Goal: Transaction & Acquisition: Register for event/course

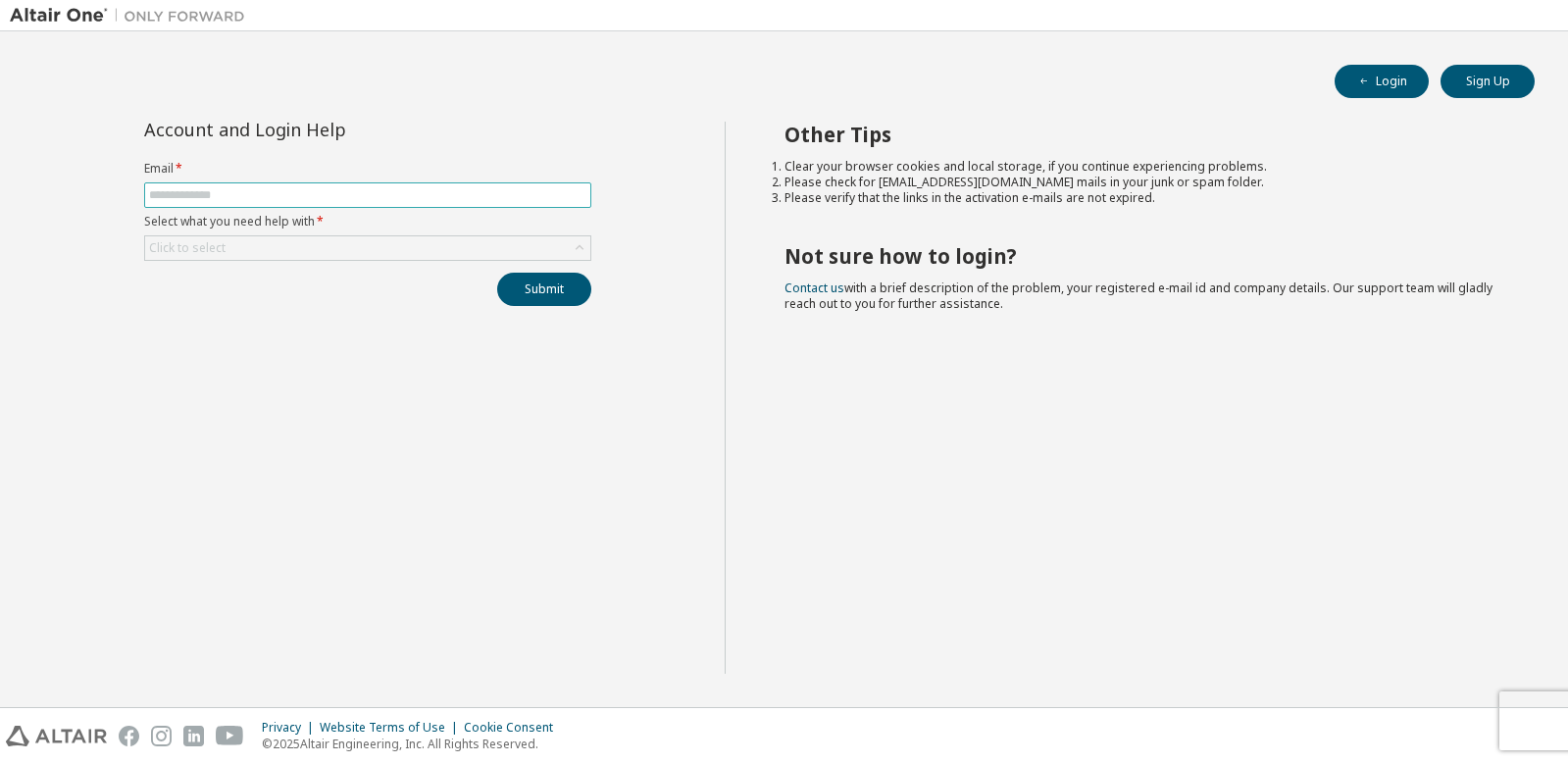
click at [302, 192] on input "text" at bounding box center [368, 195] width 437 height 16
type input "**********"
click at [293, 248] on div "Click to select" at bounding box center [368, 248] width 445 height 24
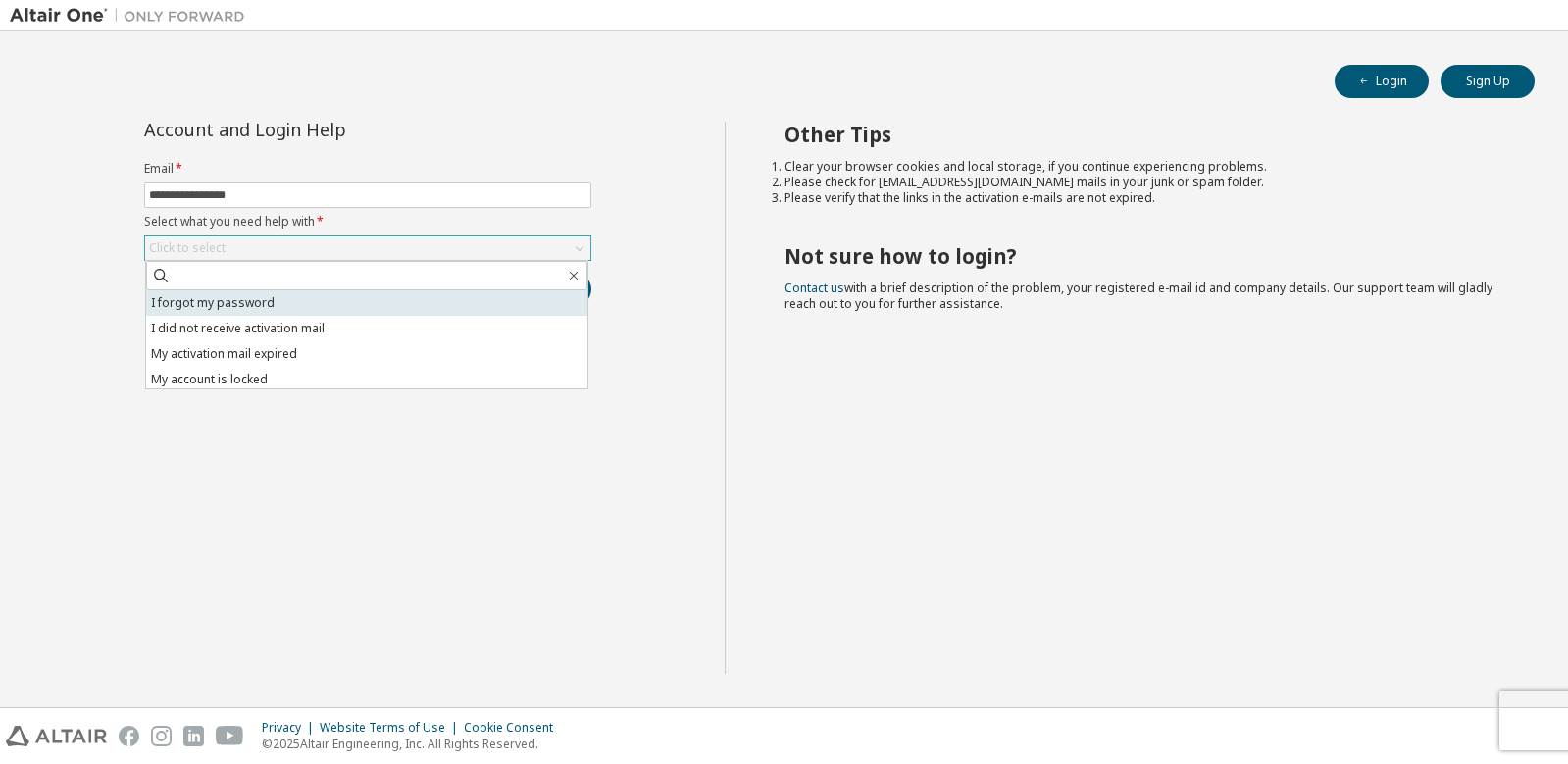
click at [266, 305] on li "I forgot my password" at bounding box center [367, 303] width 441 height 26
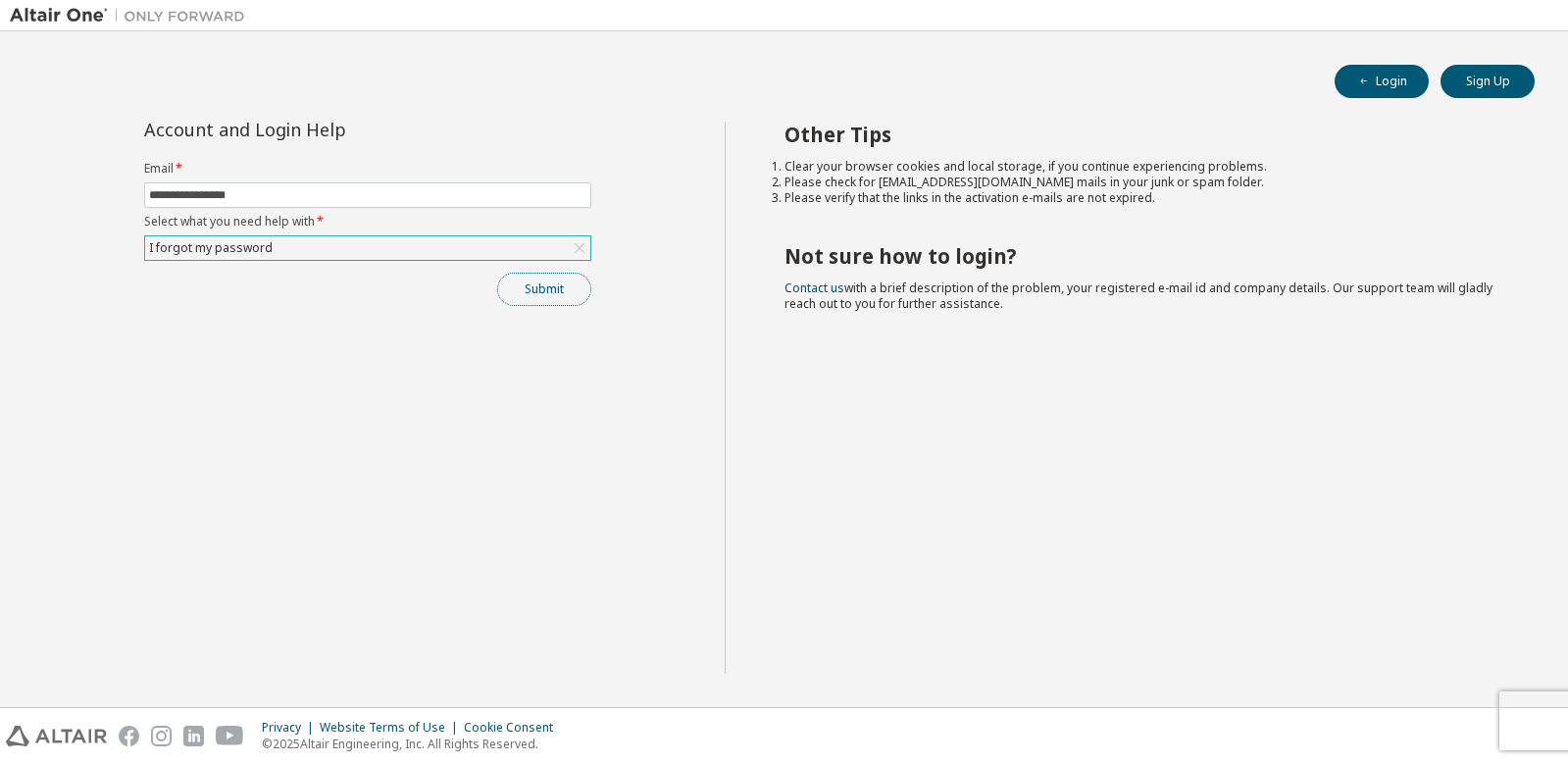
click at [568, 276] on button "Submit" at bounding box center [544, 290] width 94 height 34
click at [1307, 723] on span "Bad Request" at bounding box center [1341, 725] width 71 height 16
click at [498, 727] on div "Cookie Consent" at bounding box center [514, 727] width 101 height 16
click at [1527, 719] on icon "button" at bounding box center [1526, 723] width 12 height 12
drag, startPoint x: 1555, startPoint y: 722, endPoint x: 1441, endPoint y: 728, distance: 114.2
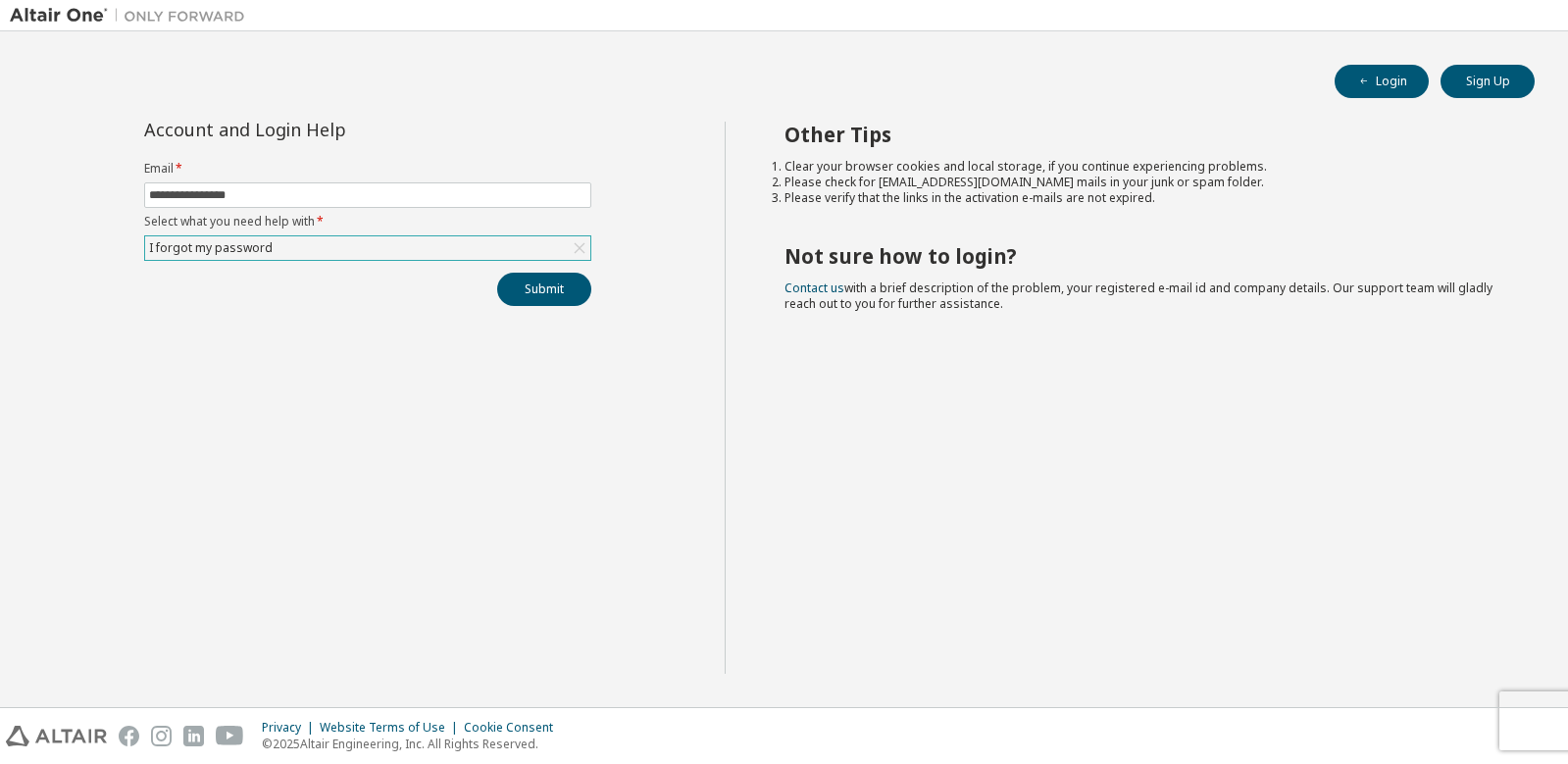
click at [1437, 732] on div "Privacy Website Terms of Use Cookie Consent © 2025 Altair Engineering, Inc. All…" at bounding box center [784, 735] width 1568 height 56
click at [1530, 716] on div "Privacy Website Terms of Use Cookie Consent © 2025 Altair Engineering, Inc. All…" at bounding box center [784, 735] width 1568 height 56
click at [1500, 718] on div "Privacy Website Terms of Use Cookie Consent © 2025 Altair Engineering, Inc. All…" at bounding box center [784, 735] width 1568 height 56
click at [348, 201] on input "text" at bounding box center [368, 195] width 437 height 16
type input "**********"
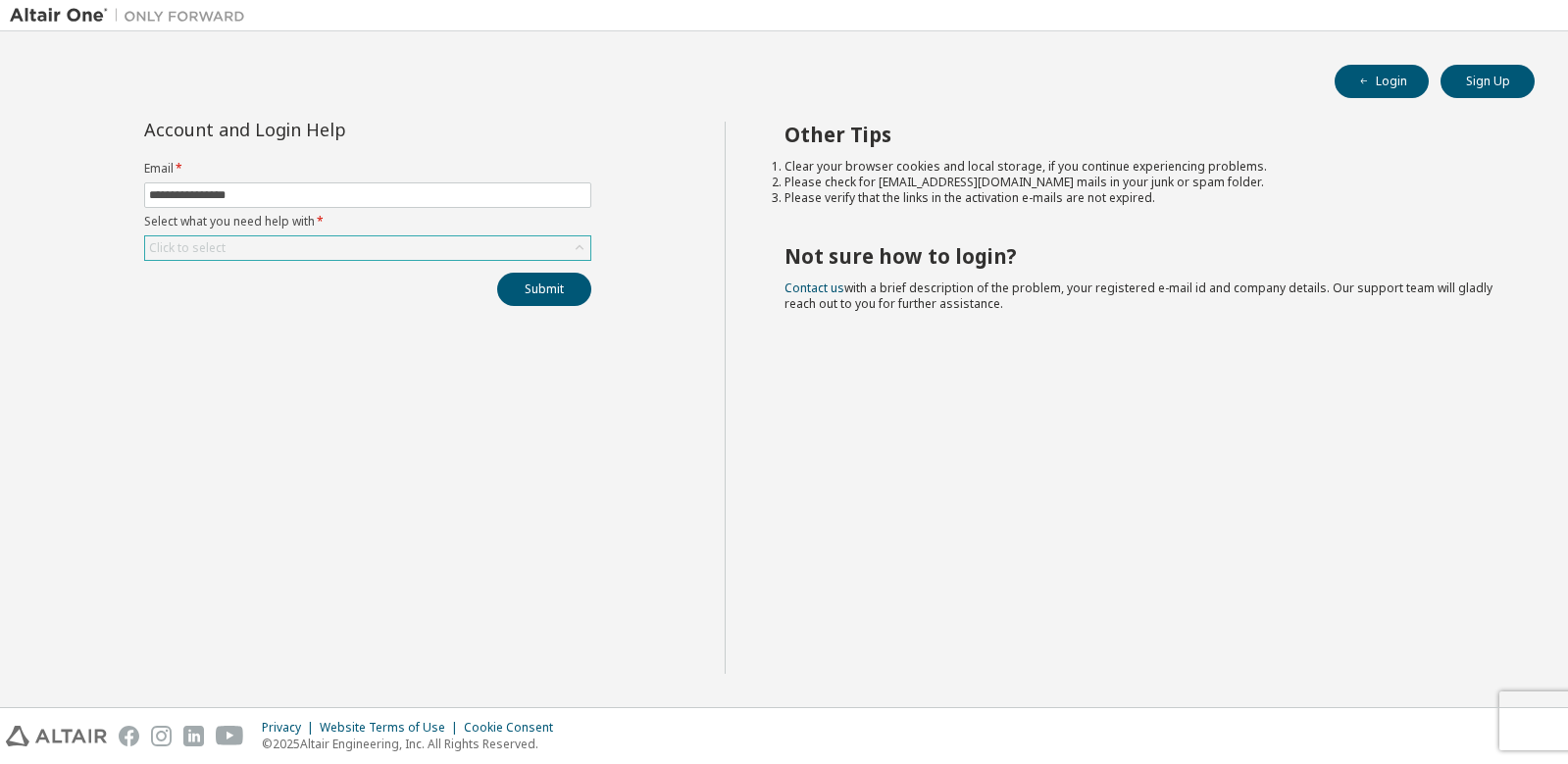
click at [330, 247] on div "Click to select" at bounding box center [368, 248] width 445 height 24
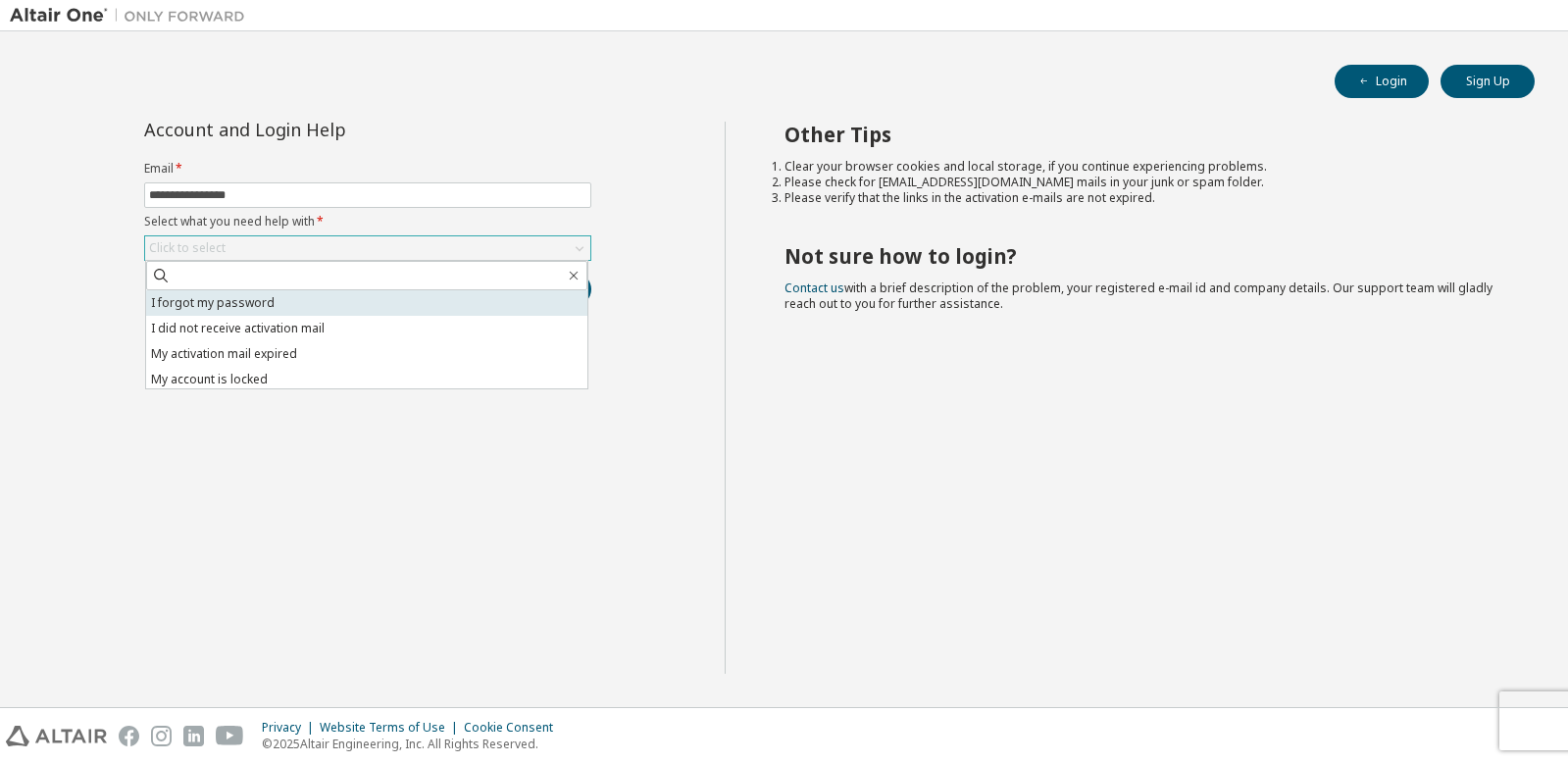
click at [305, 304] on li "I forgot my password" at bounding box center [367, 303] width 441 height 26
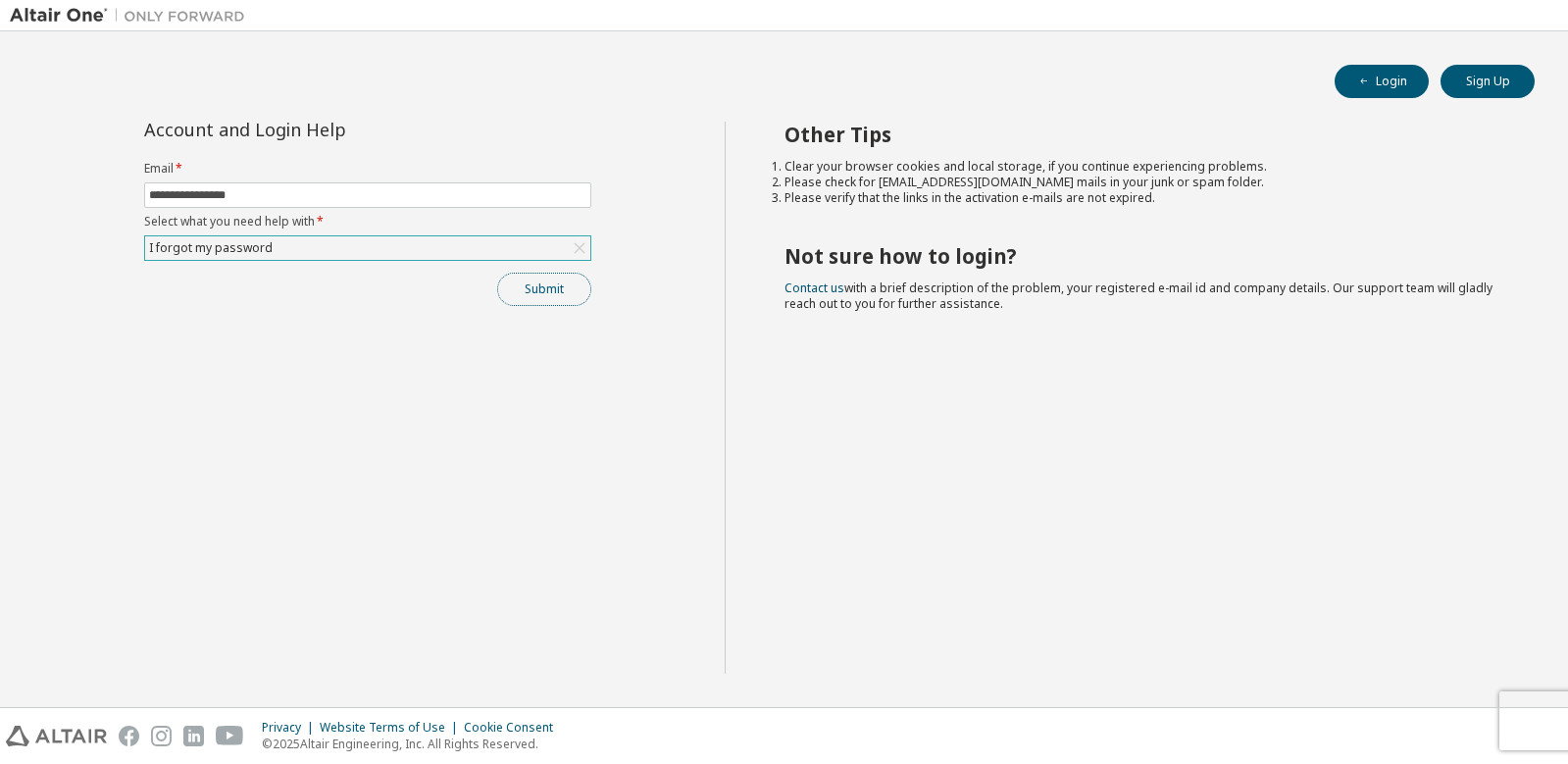
click at [544, 288] on button "Submit" at bounding box center [544, 290] width 94 height 34
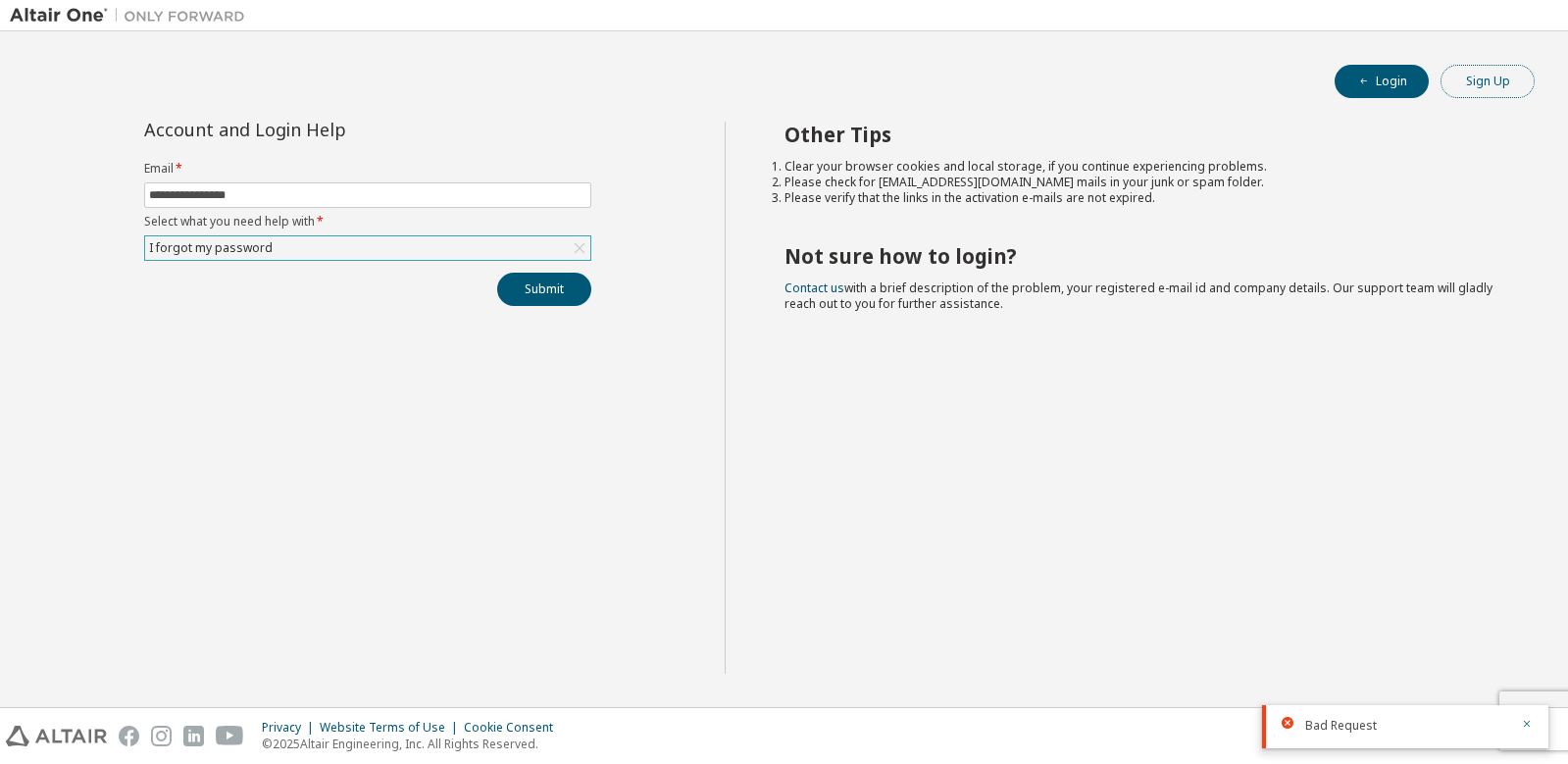
click at [1463, 80] on button "Sign Up" at bounding box center [1487, 81] width 94 height 34
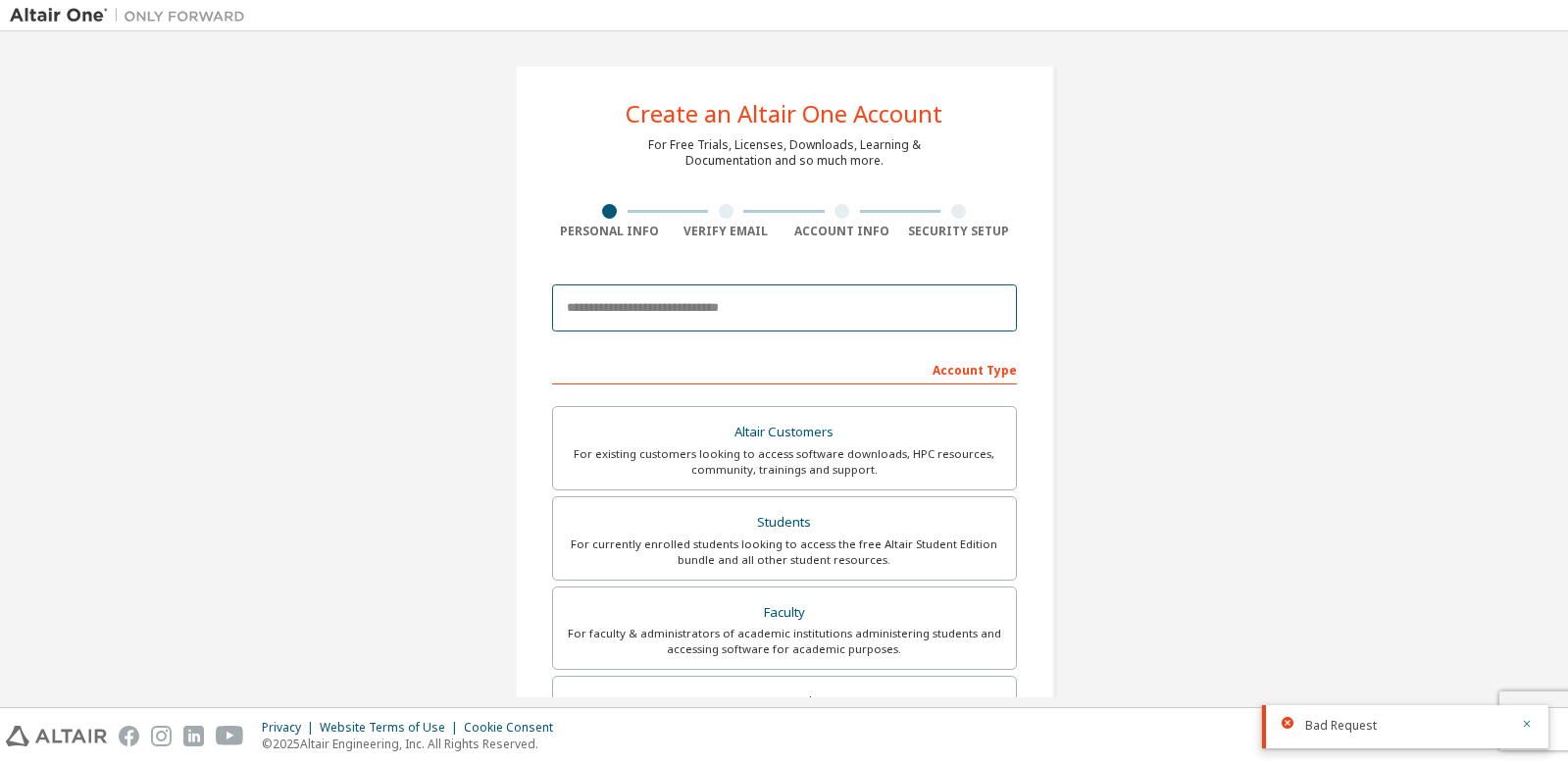
drag, startPoint x: 660, startPoint y: 300, endPoint x: 695, endPoint y: 310, distance: 36.4
click at [663, 301] on input "email" at bounding box center [784, 308] width 465 height 47
type input "**********"
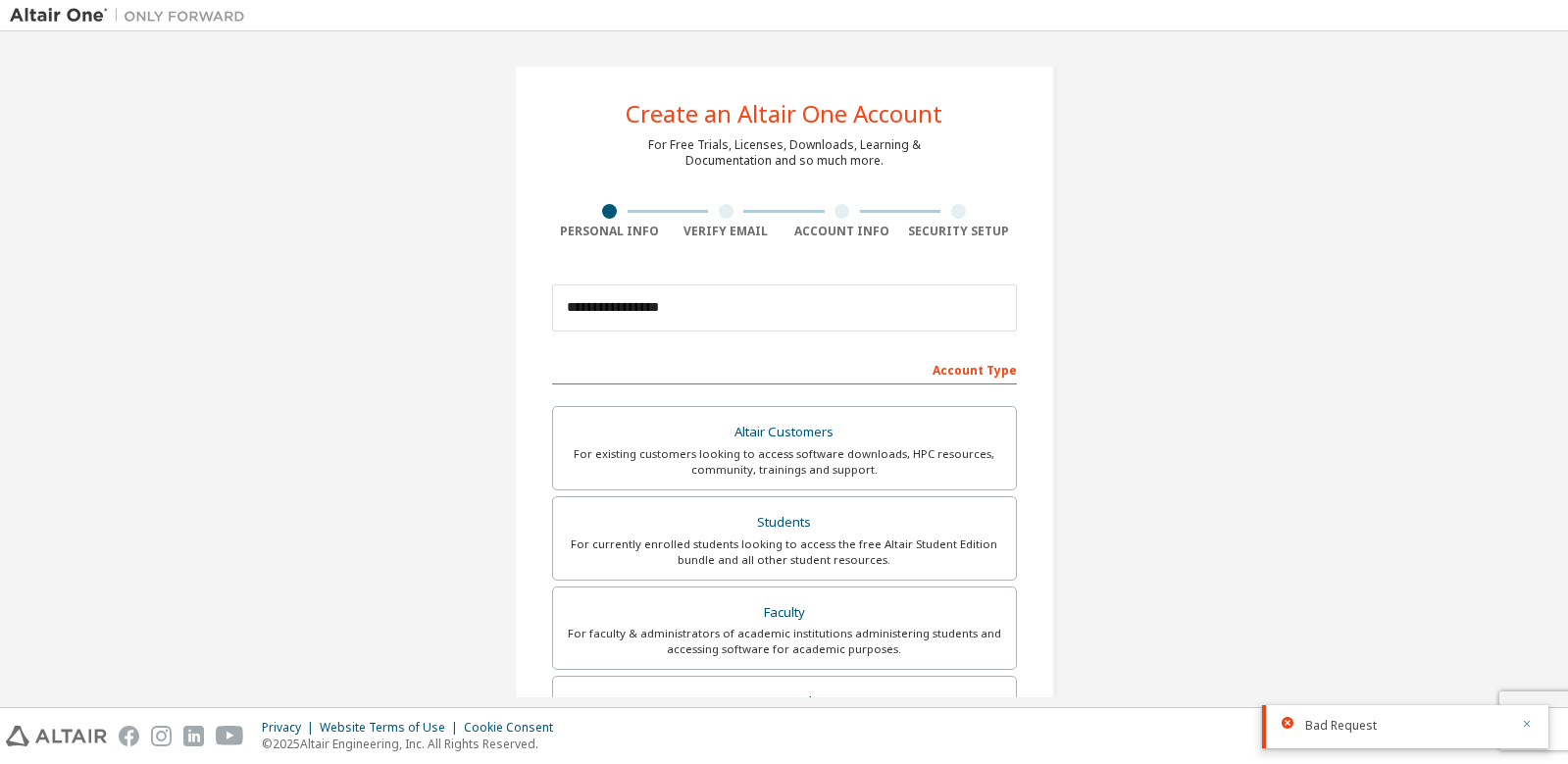
click at [1526, 720] on icon "button" at bounding box center [1526, 723] width 12 height 12
click at [1531, 722] on div "Privacy Website Terms of Use Cookie Consent © 2025 Altair Engineering, Inc. All…" at bounding box center [784, 735] width 1568 height 56
drag, startPoint x: 1514, startPoint y: 705, endPoint x: 1503, endPoint y: 717, distance: 16.3
click at [1503, 717] on div "Privacy Website Terms of Use Cookie Consent © 2025 Altair Engineering, Inc. All…" at bounding box center [784, 735] width 1568 height 56
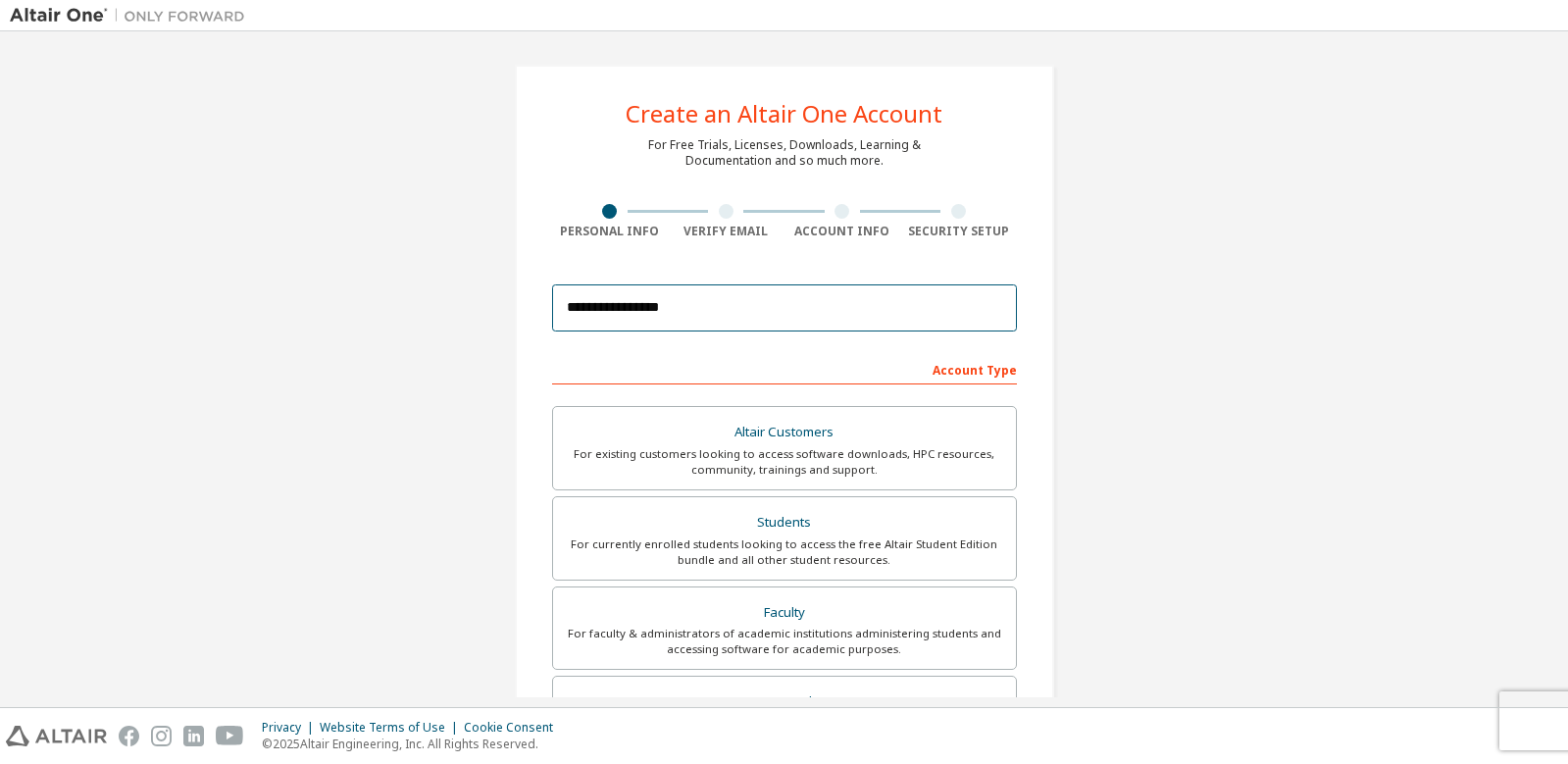
click at [813, 298] on input "**********" at bounding box center [784, 308] width 465 height 47
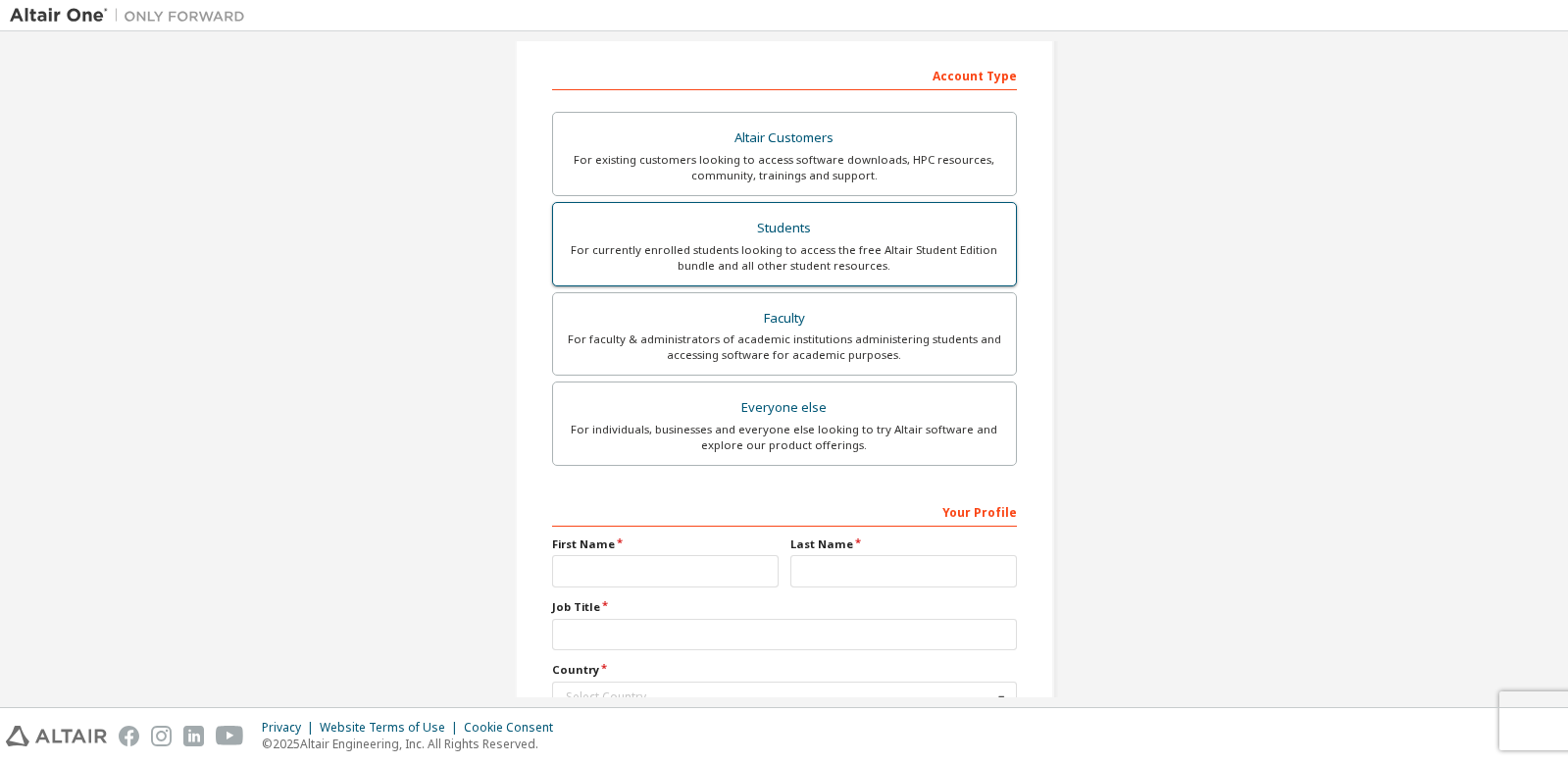
scroll to position [98, 0]
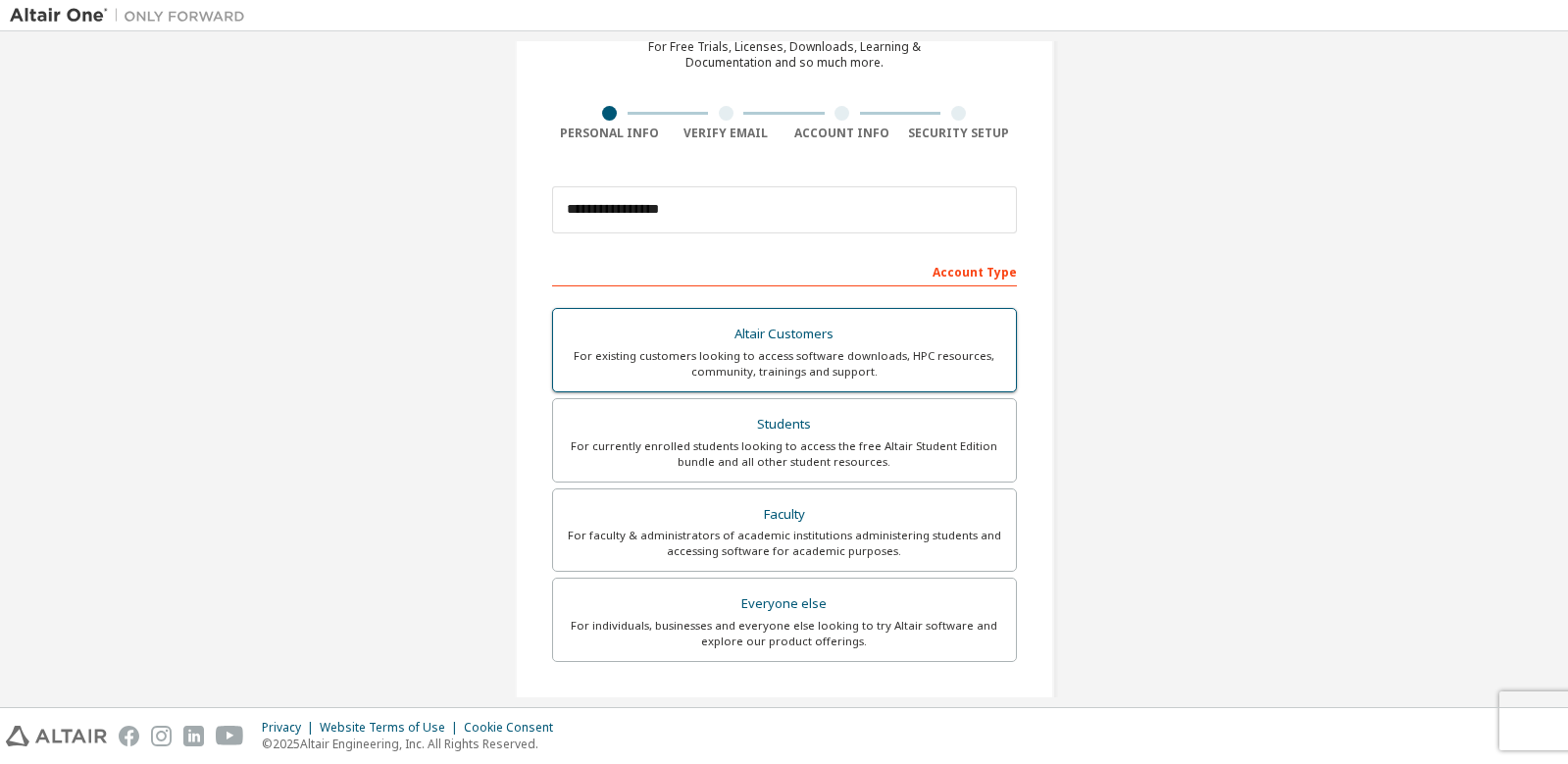
click at [847, 344] on div "Altair Customers" at bounding box center [784, 334] width 439 height 28
click at [847, 342] on div "Altair Customers" at bounding box center [784, 334] width 439 height 28
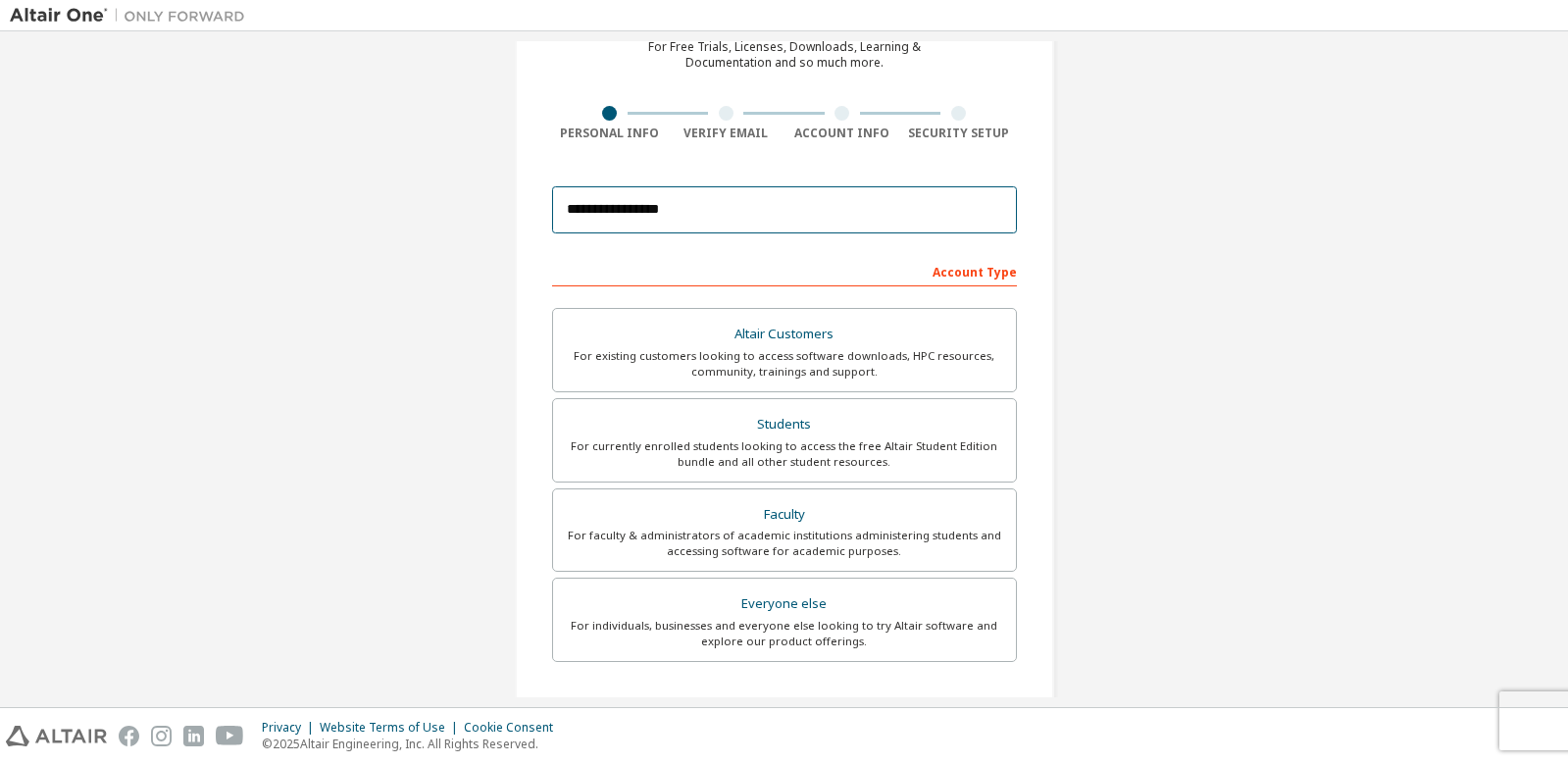
click at [792, 204] on input "**********" at bounding box center [784, 210] width 465 height 47
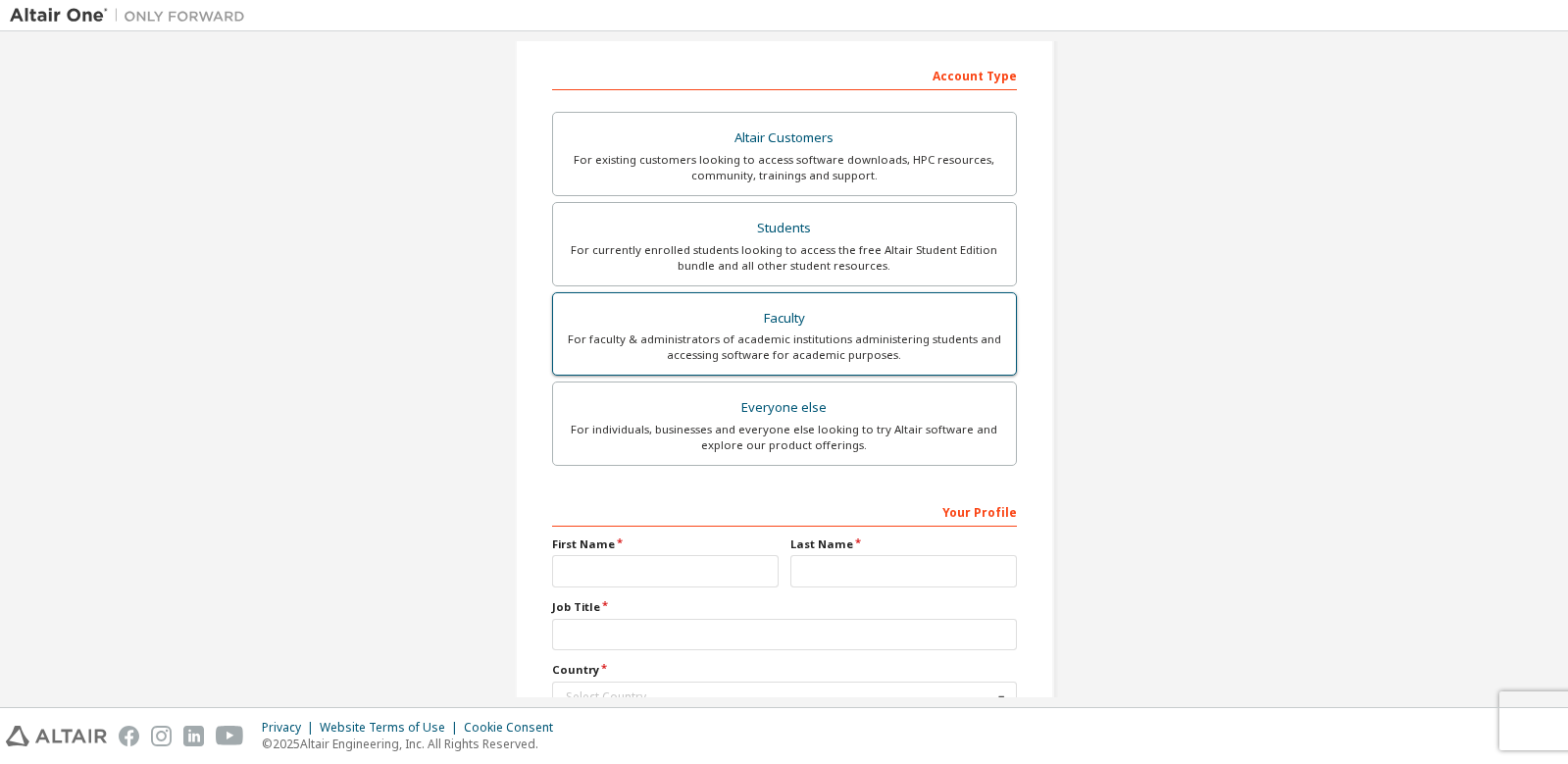
scroll to position [446, 0]
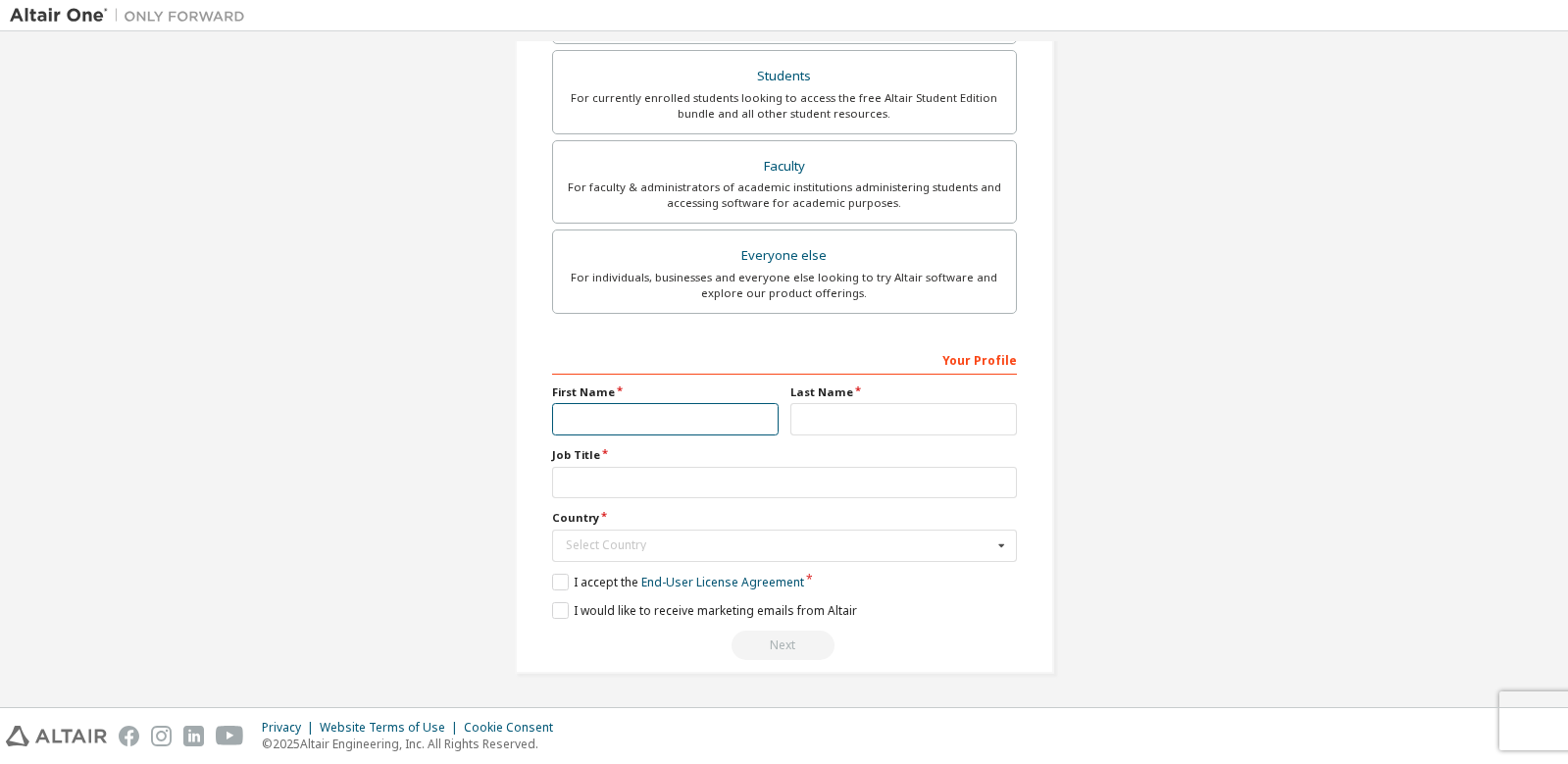
click at [680, 412] on input "text" at bounding box center [664, 419] width 226 height 33
type input "*******"
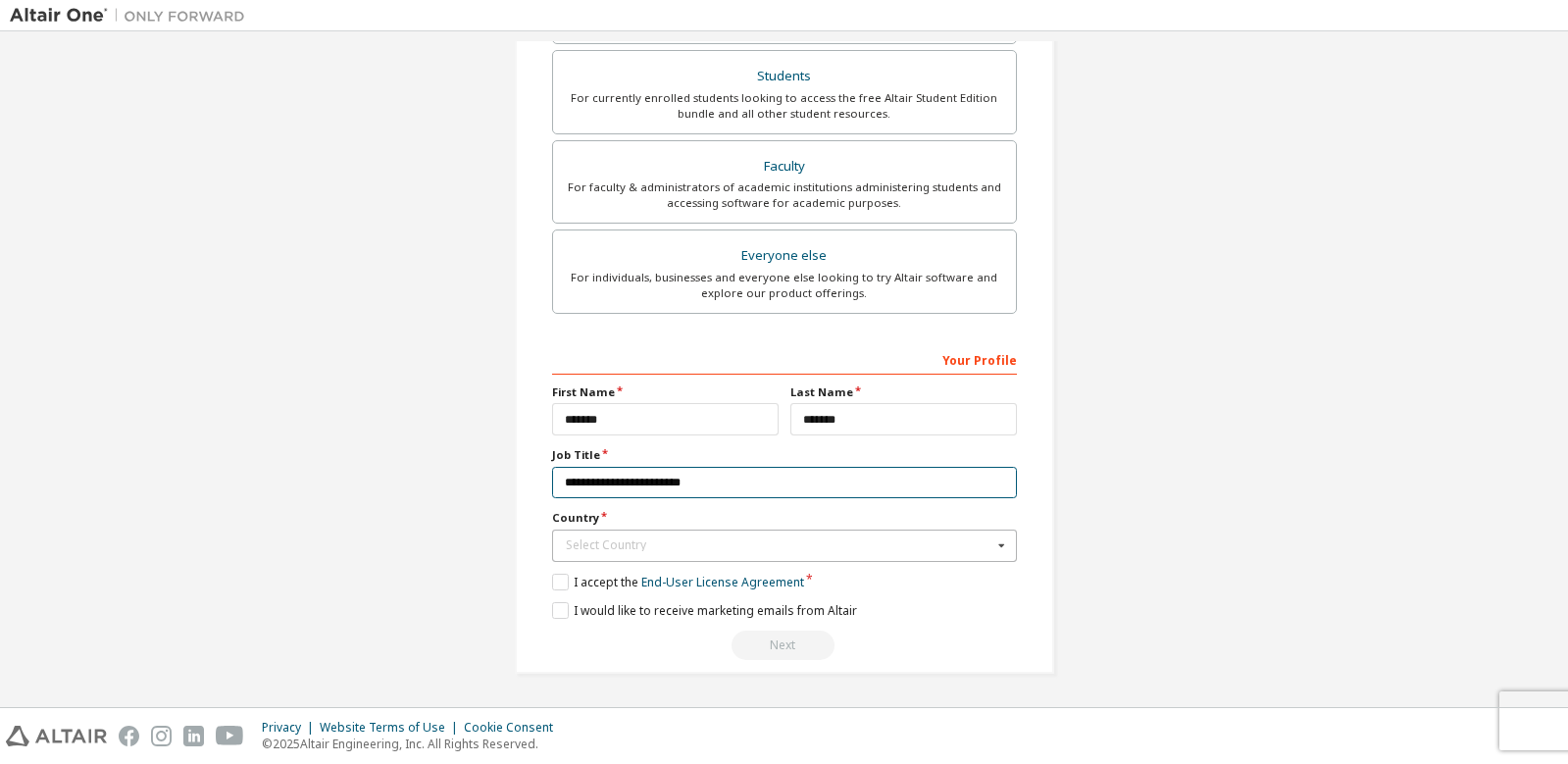
type input "**********"
click at [739, 540] on div "Select Country" at bounding box center [778, 546] width 426 height 12
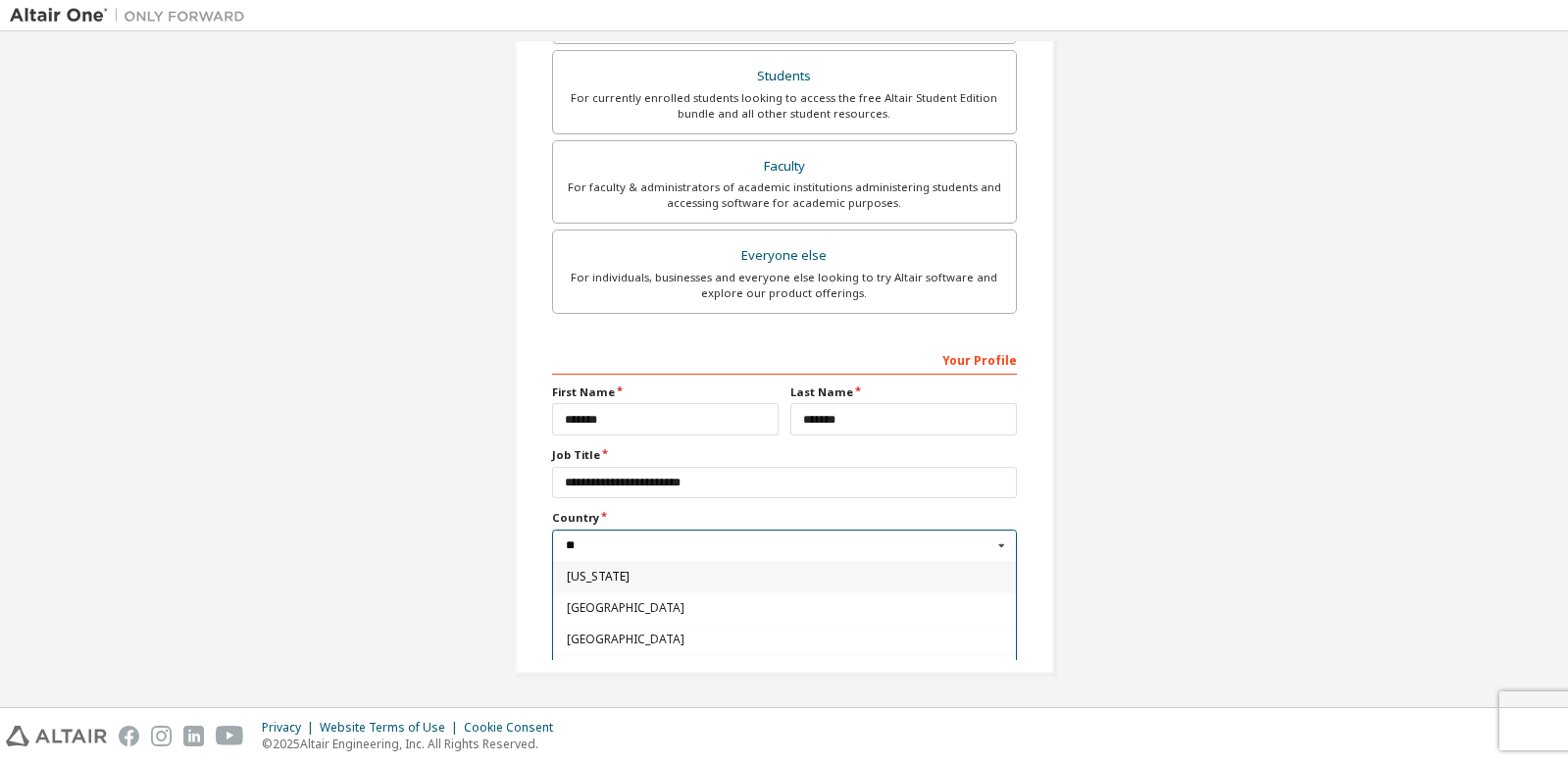
scroll to position [98, 0]
type input "**"
click at [607, 638] on span "Canada" at bounding box center [783, 635] width 436 height 12
type input "***"
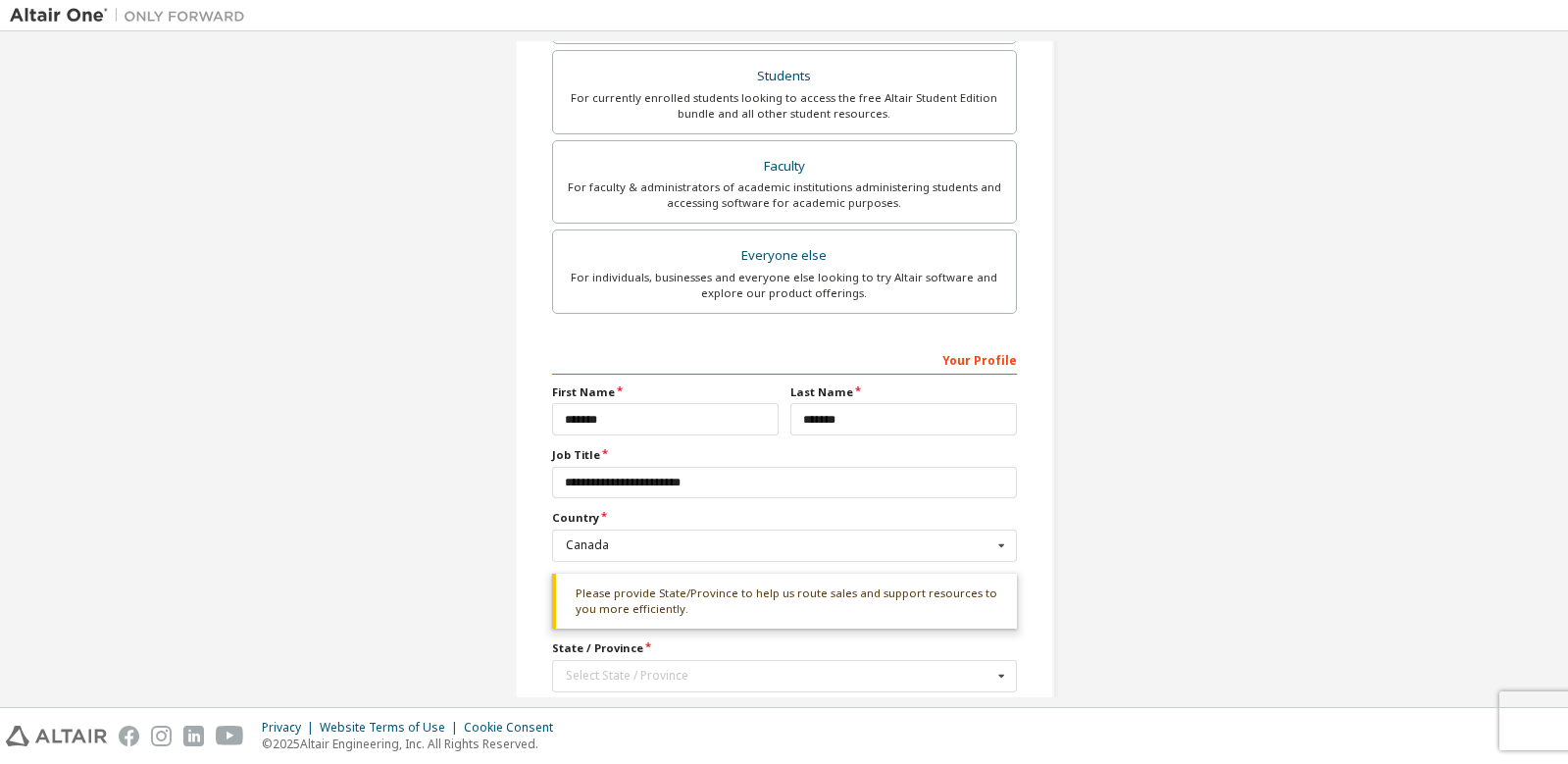
scroll to position [576, 0]
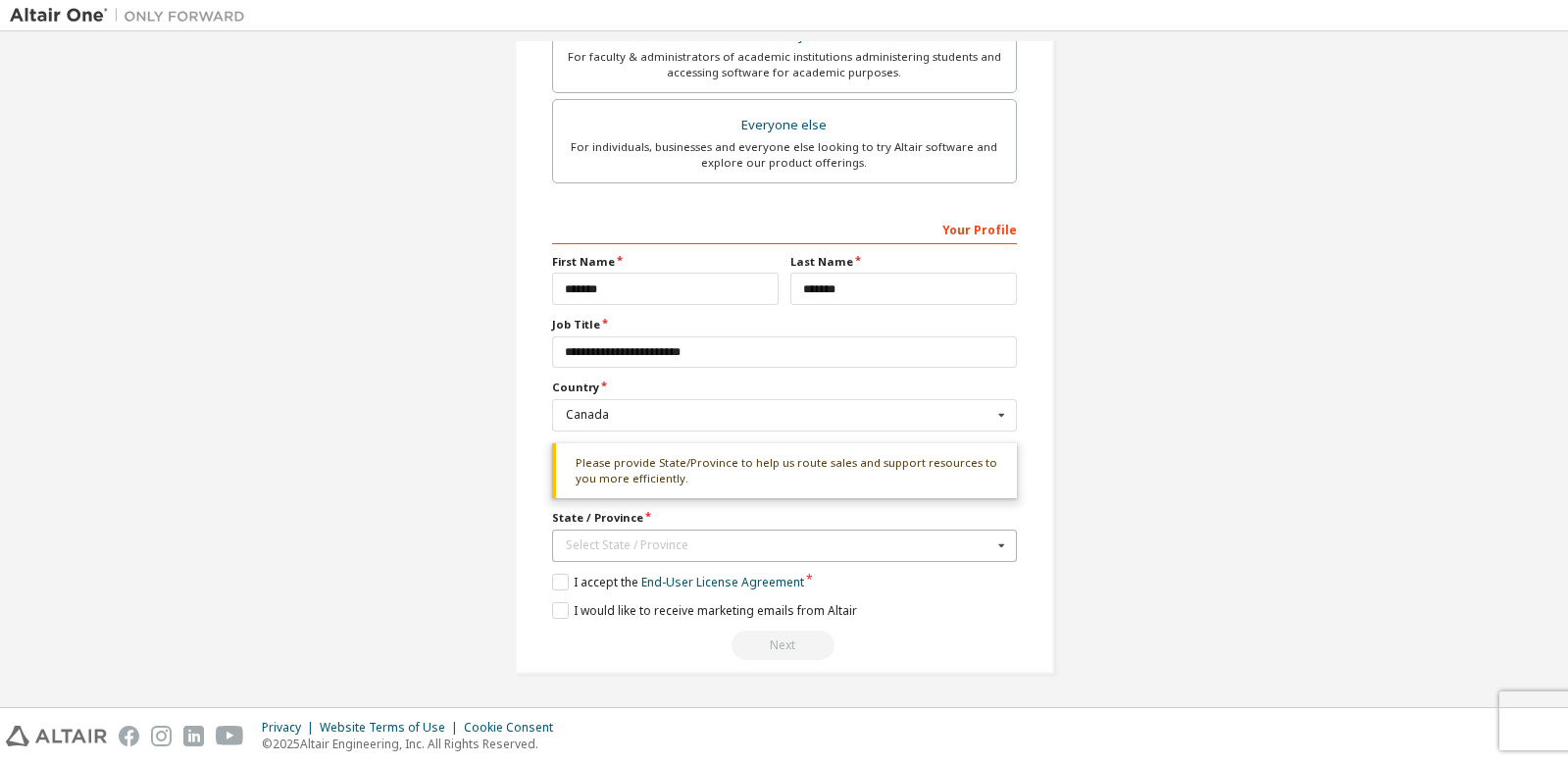
click at [905, 543] on div "Select State / Province" at bounding box center [778, 546] width 426 height 12
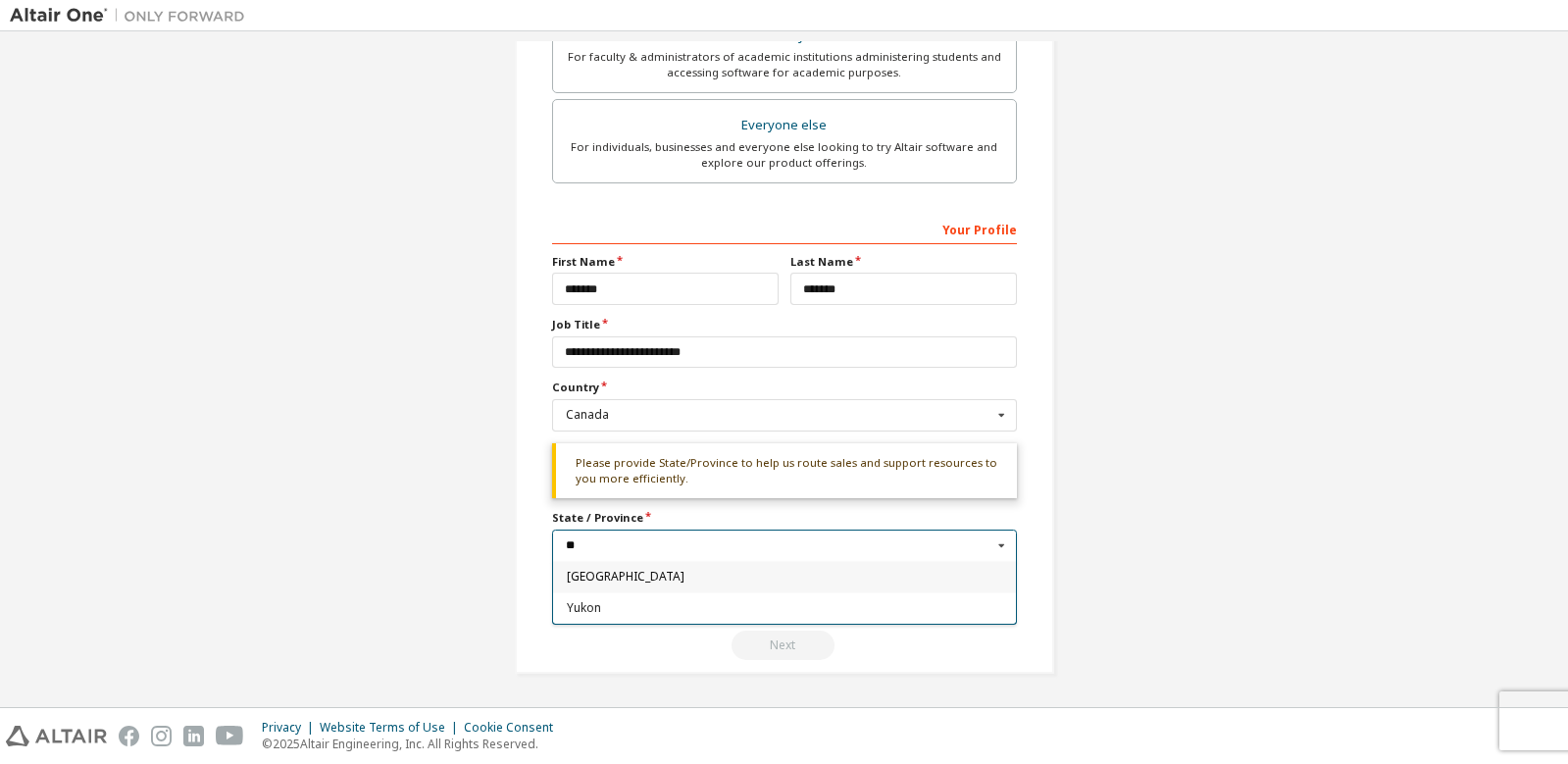
scroll to position [0, 0]
type input "**"
click at [616, 576] on span "[GEOGRAPHIC_DATA]" at bounding box center [783, 576] width 436 height 12
type input "**"
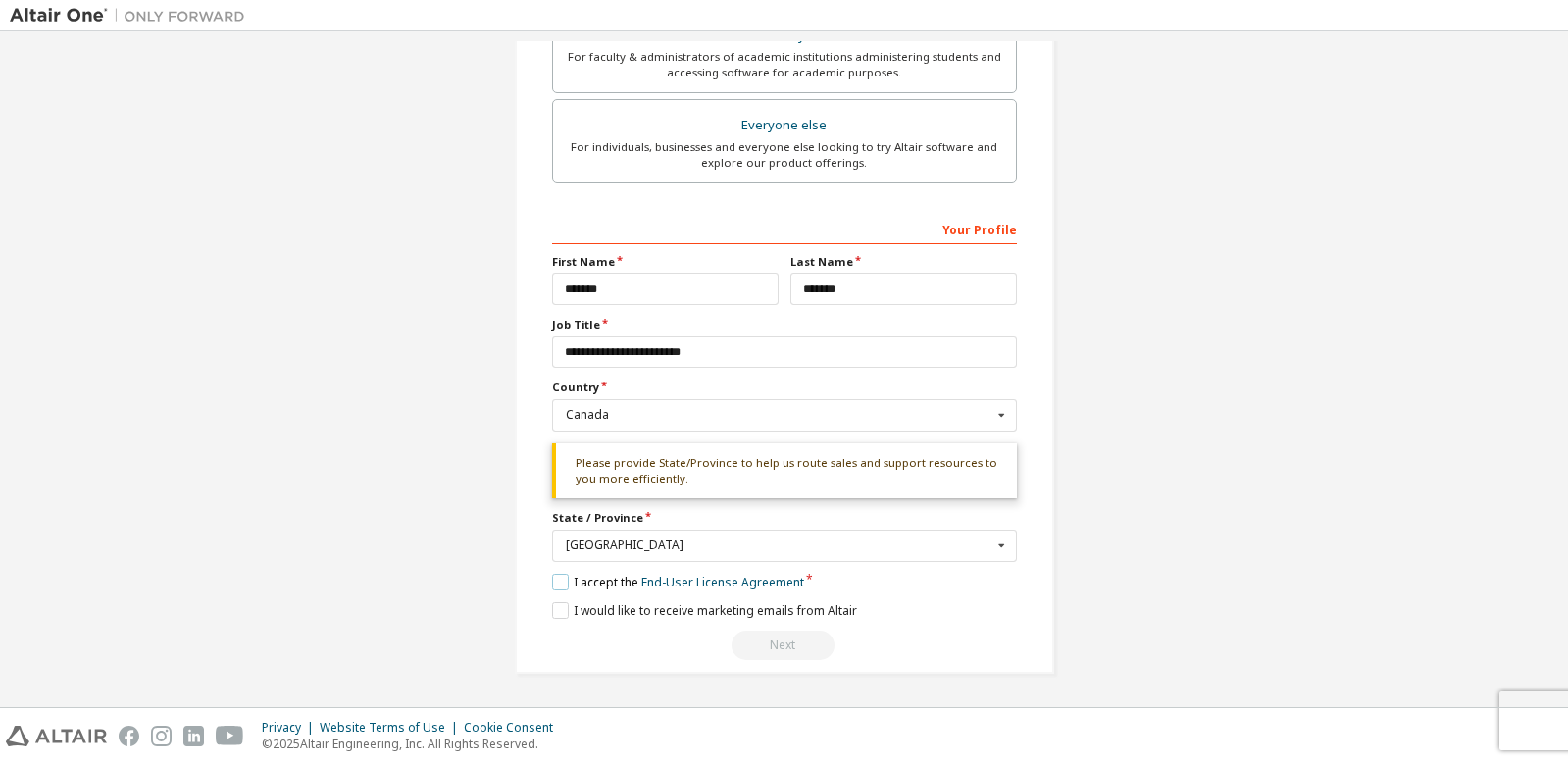
click at [557, 582] on label "I accept the End-User License Agreement" at bounding box center [677, 581] width 252 height 17
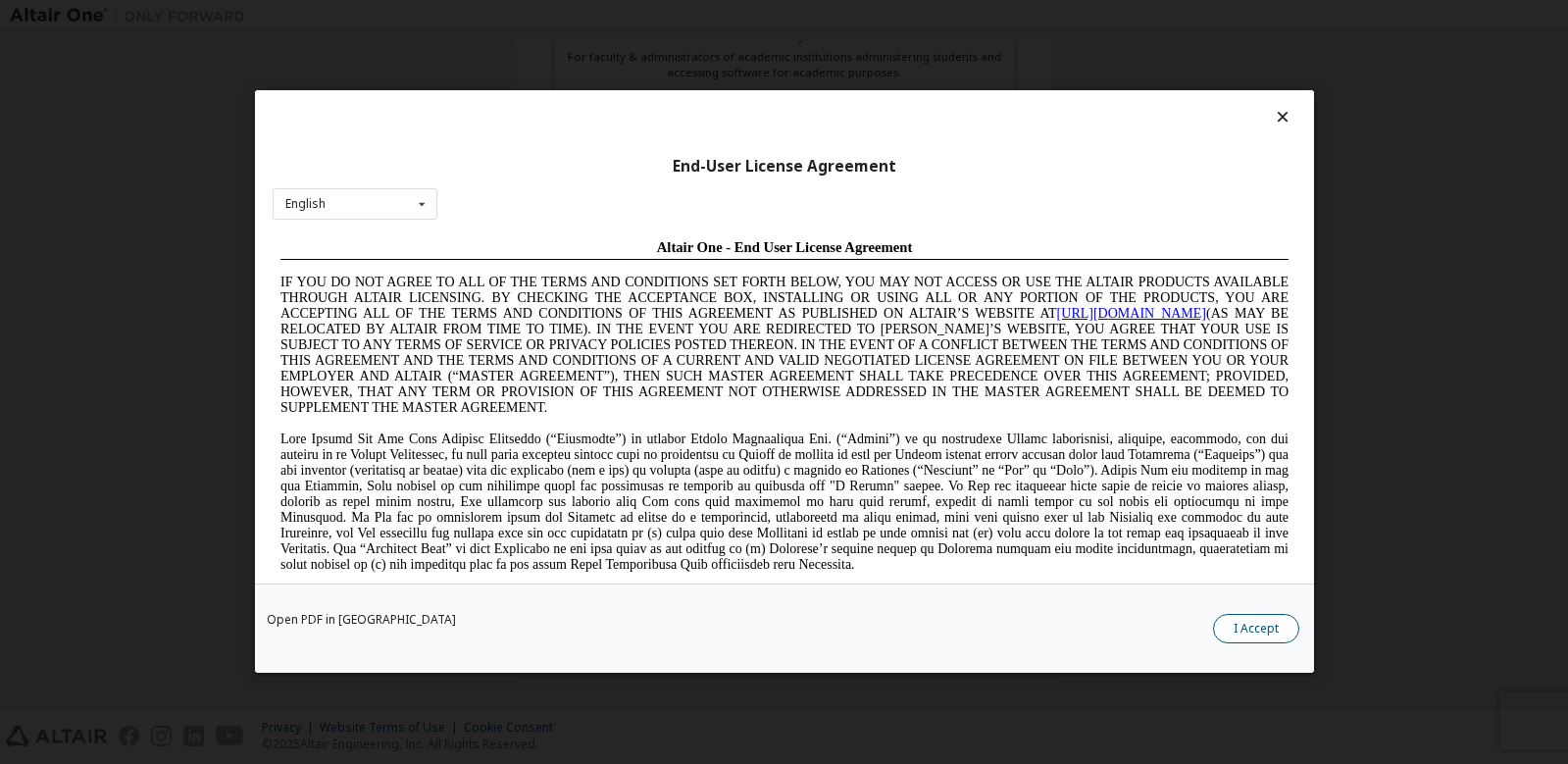
click at [1244, 628] on button "I Accept" at bounding box center [1256, 630] width 86 height 30
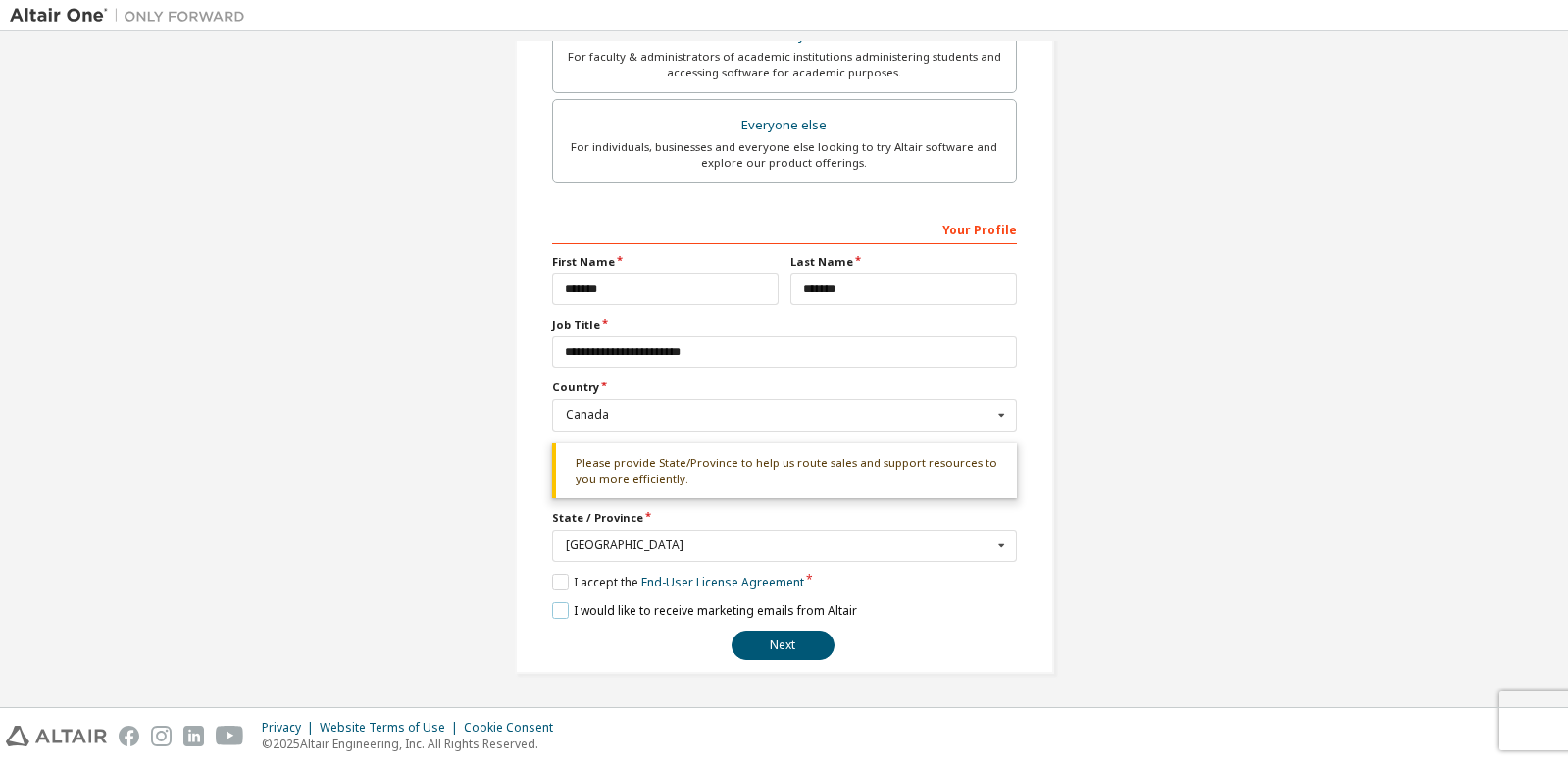
click at [559, 610] on label "I would like to receive marketing emails from Altair" at bounding box center [704, 610] width 305 height 17
click at [770, 642] on button "Next" at bounding box center [783, 645] width 103 height 30
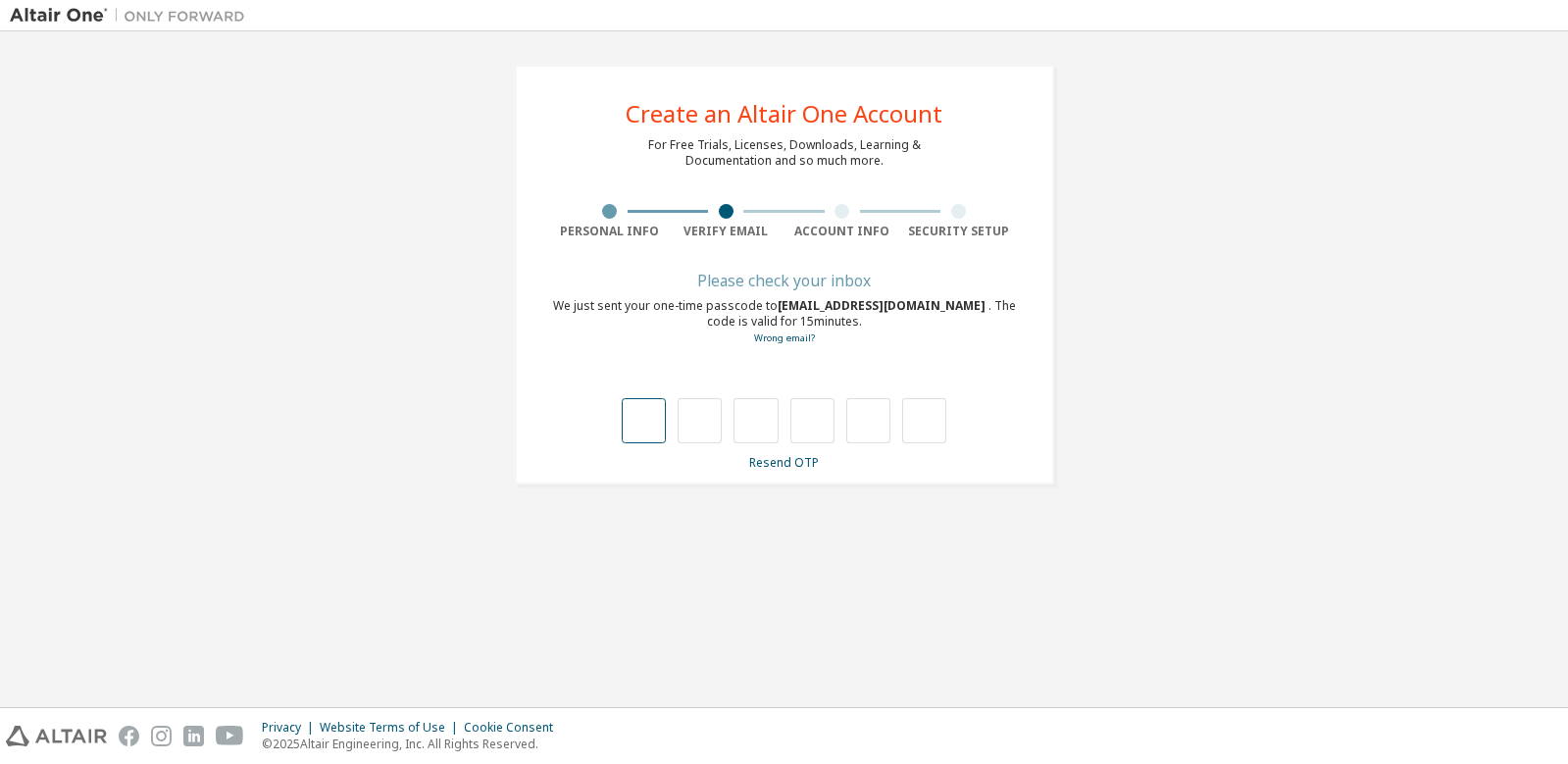
type input "*"
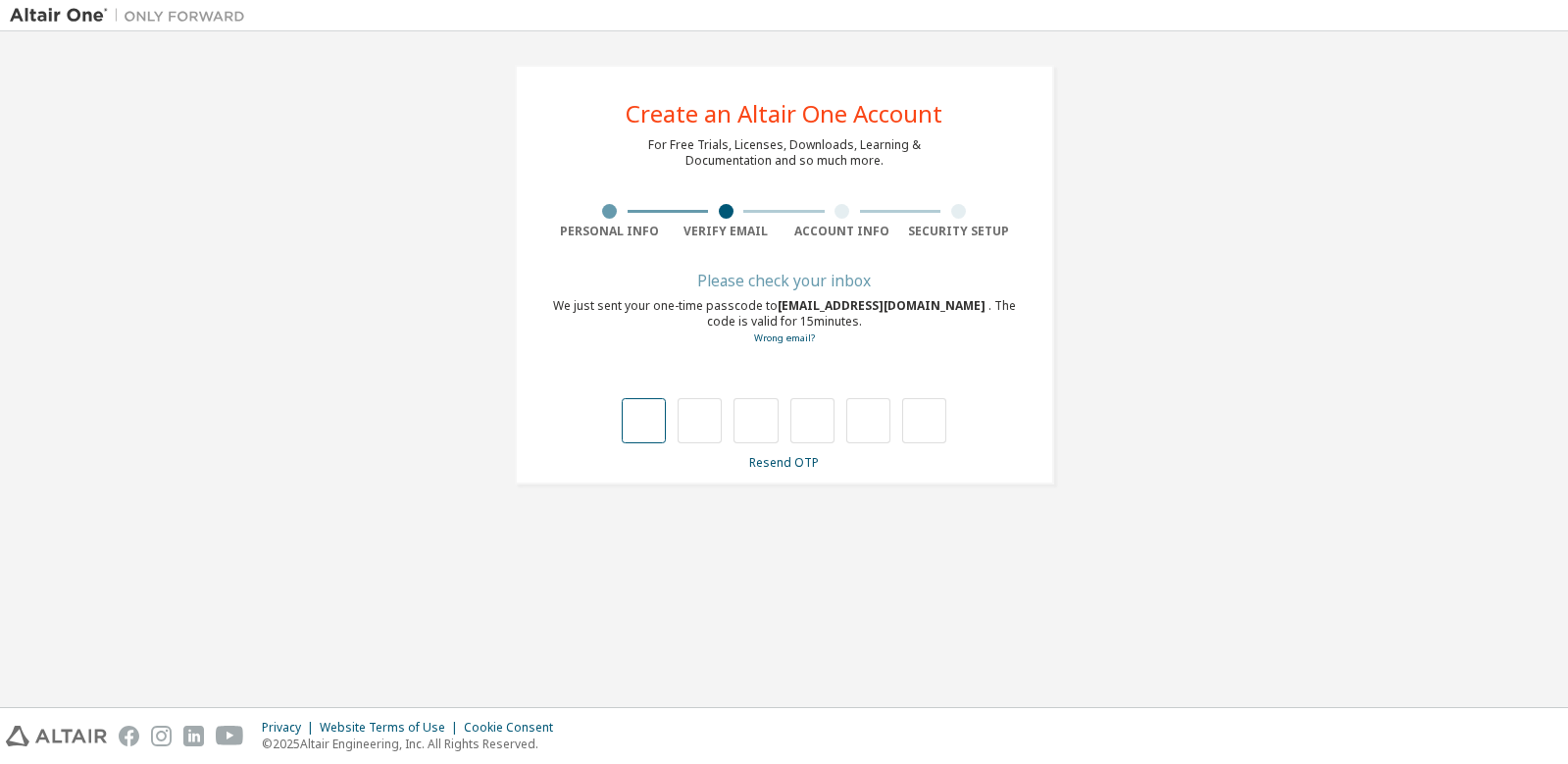
type input "*"
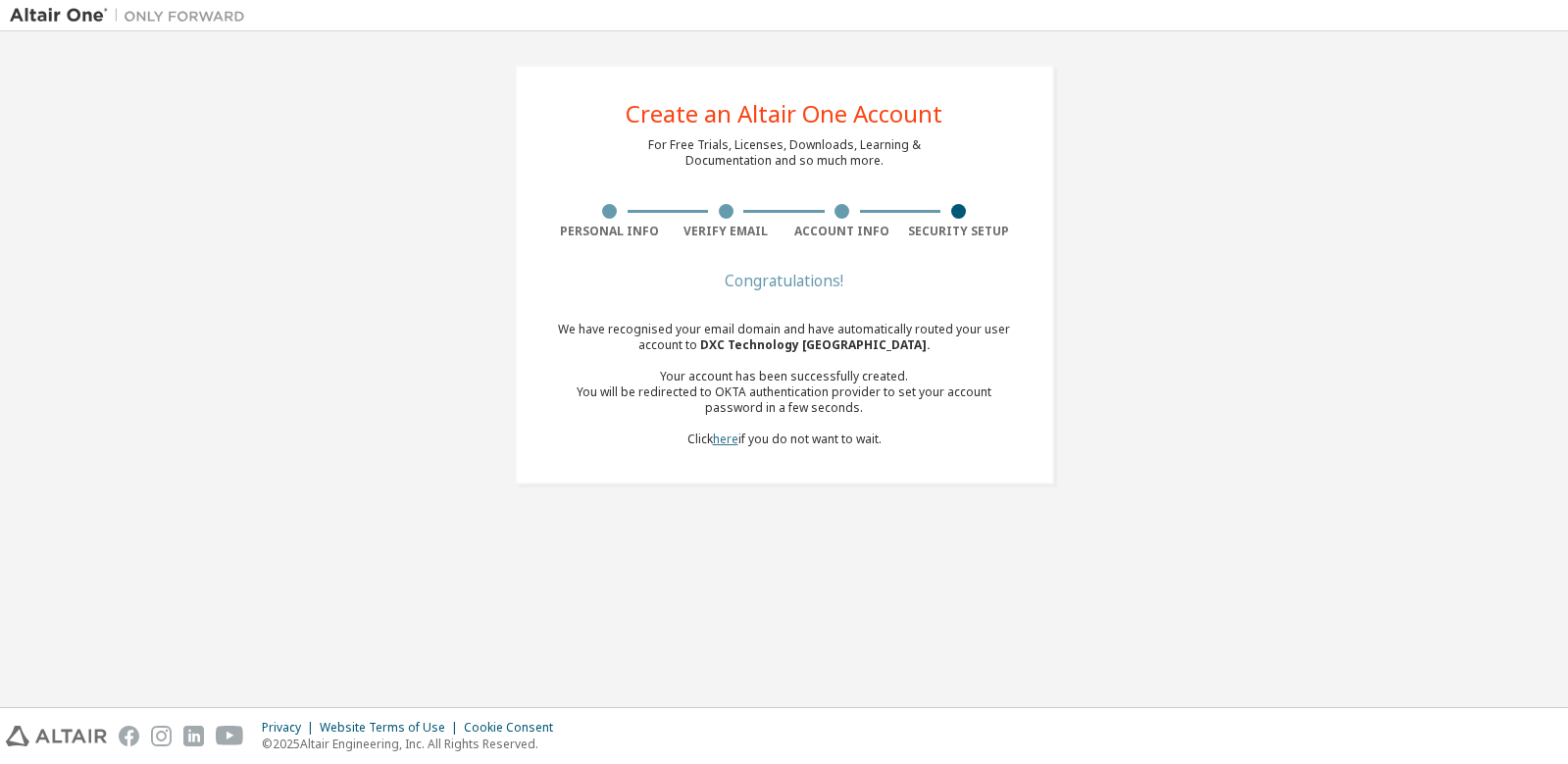
click at [724, 441] on link "here" at bounding box center [726, 438] width 26 height 17
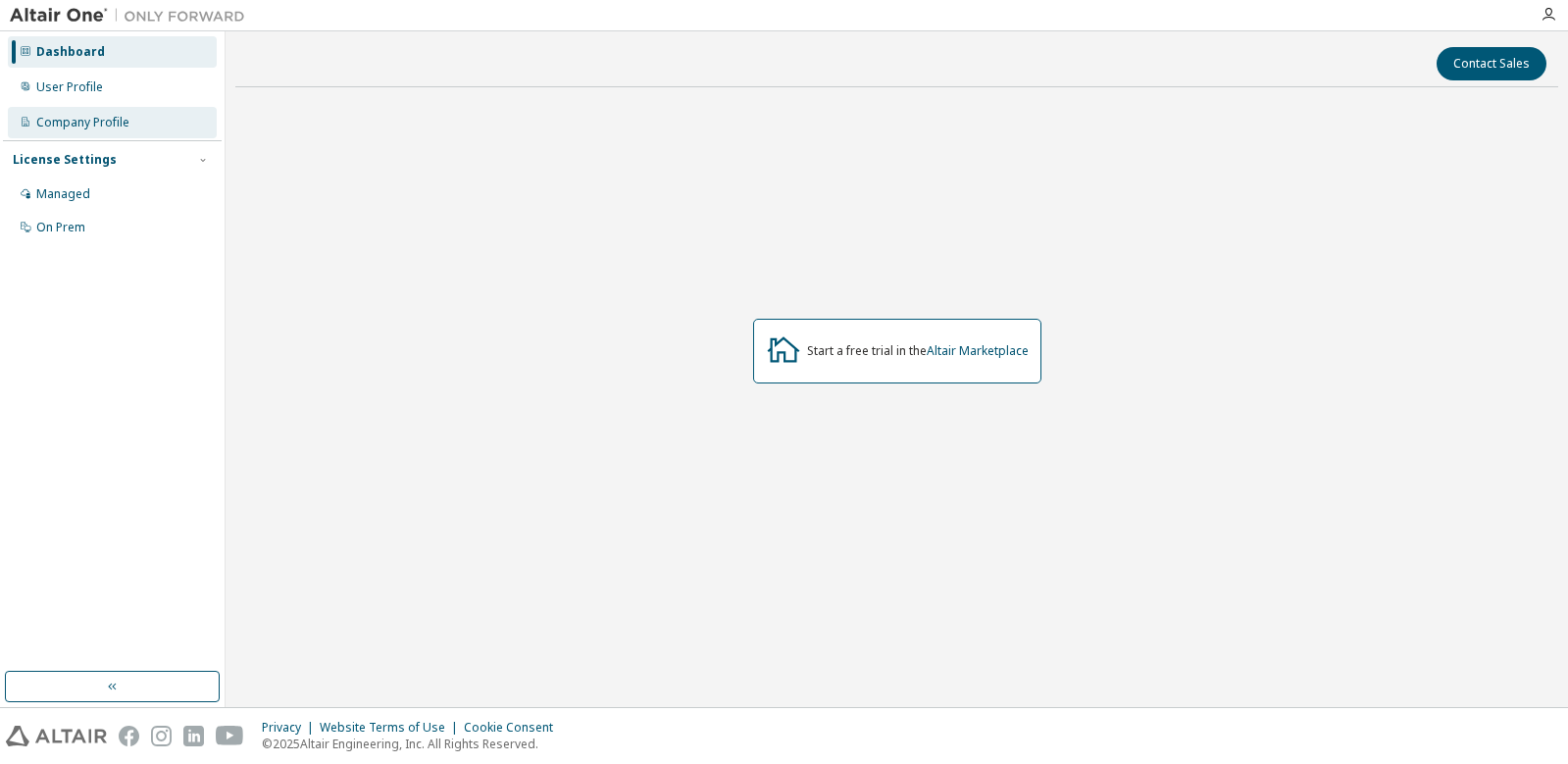
click at [102, 123] on div "Company Profile" at bounding box center [83, 123] width 93 height 16
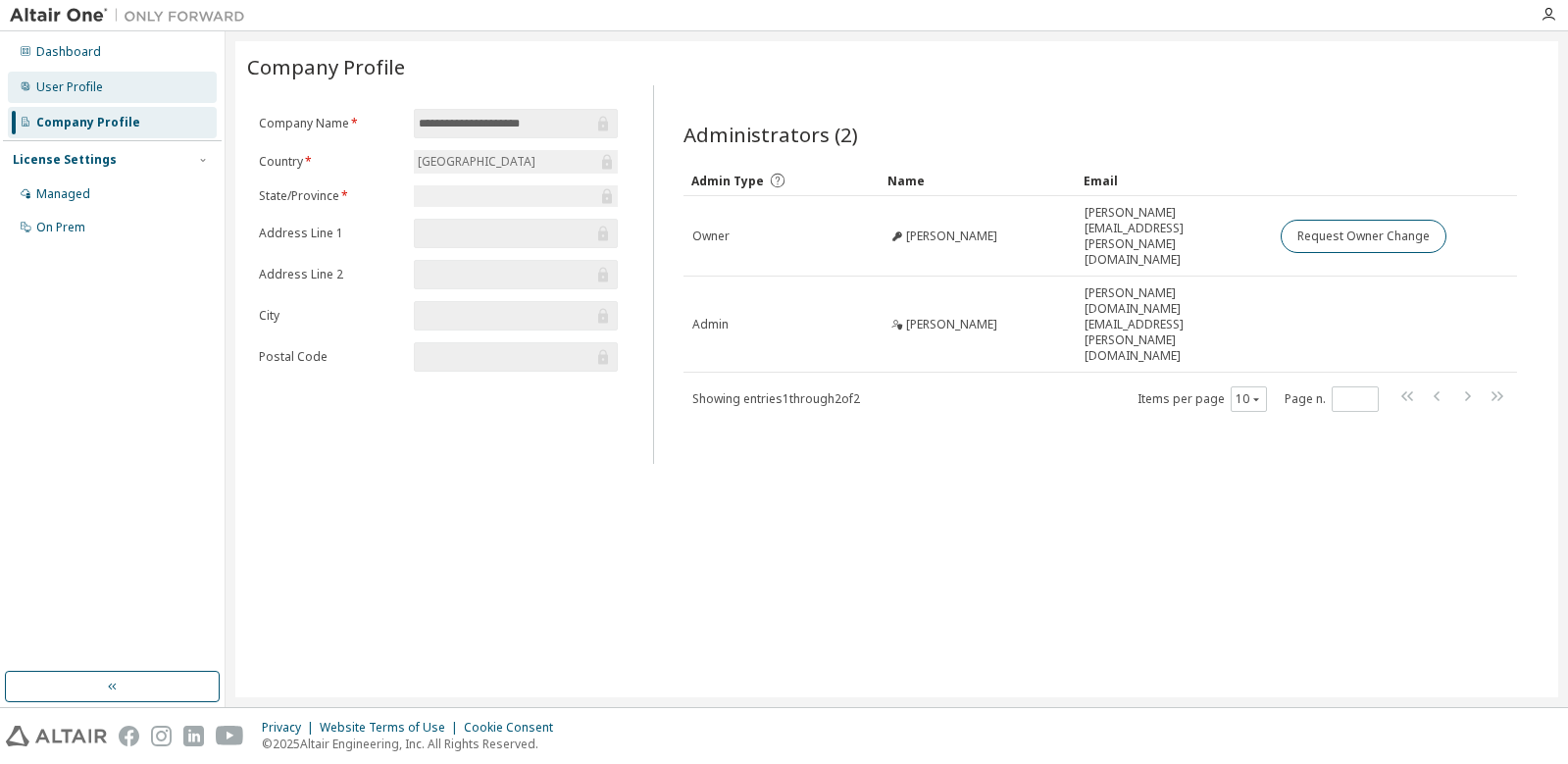
click at [81, 88] on div "User Profile" at bounding box center [69, 87] width 66 height 16
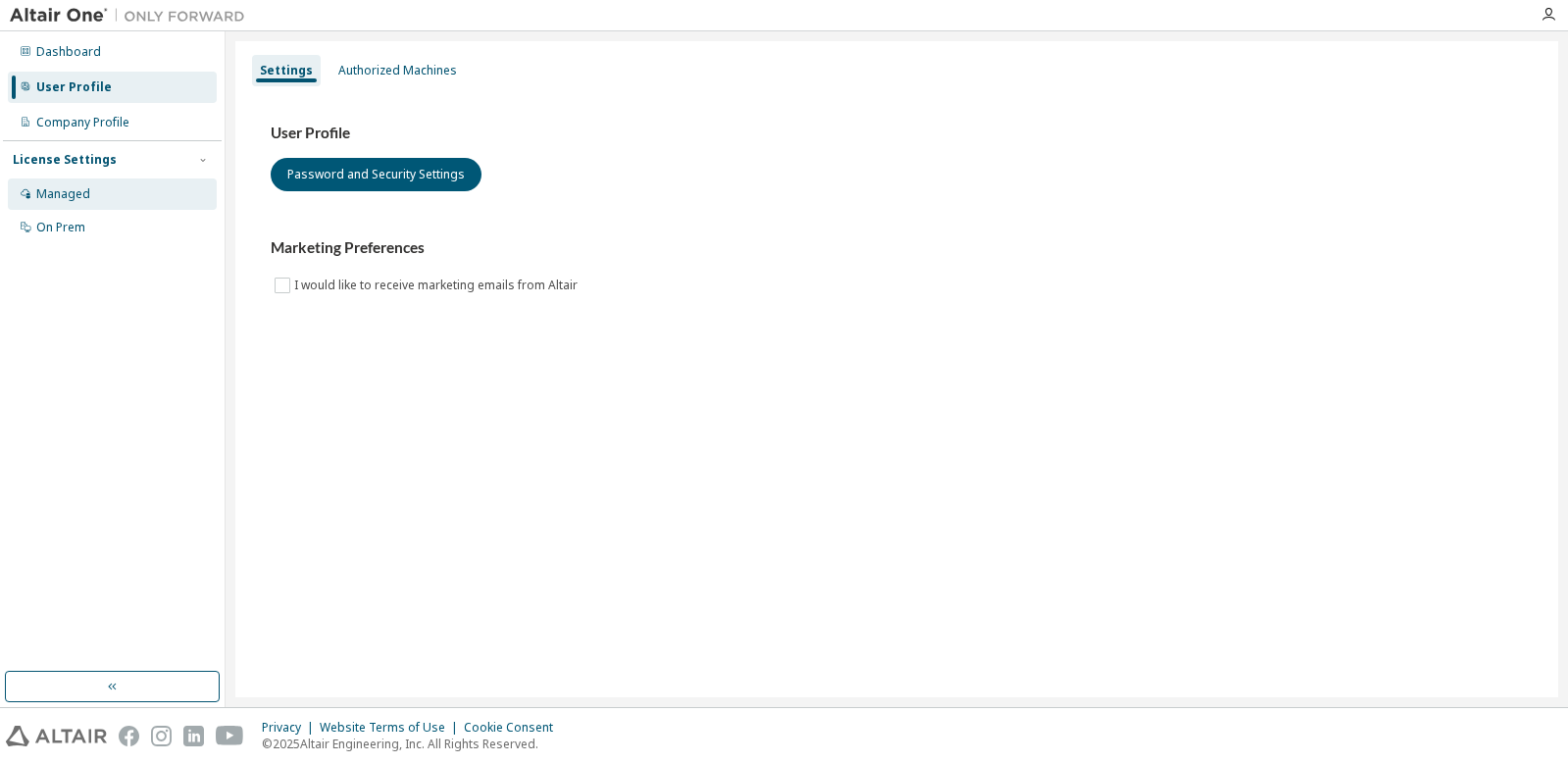
click at [77, 196] on div "Managed" at bounding box center [63, 194] width 54 height 16
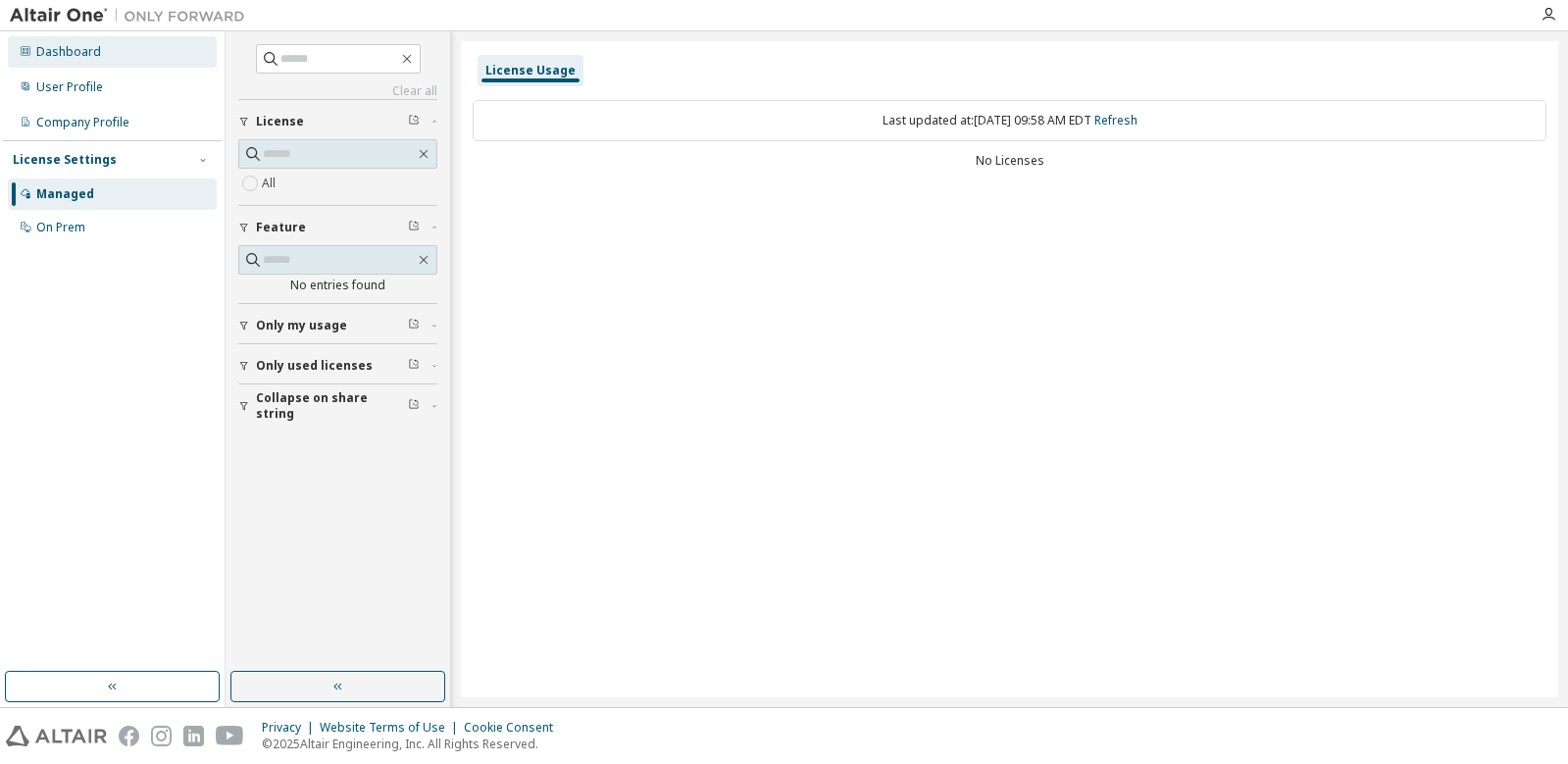
click at [47, 46] on div "Dashboard" at bounding box center [68, 52] width 64 height 16
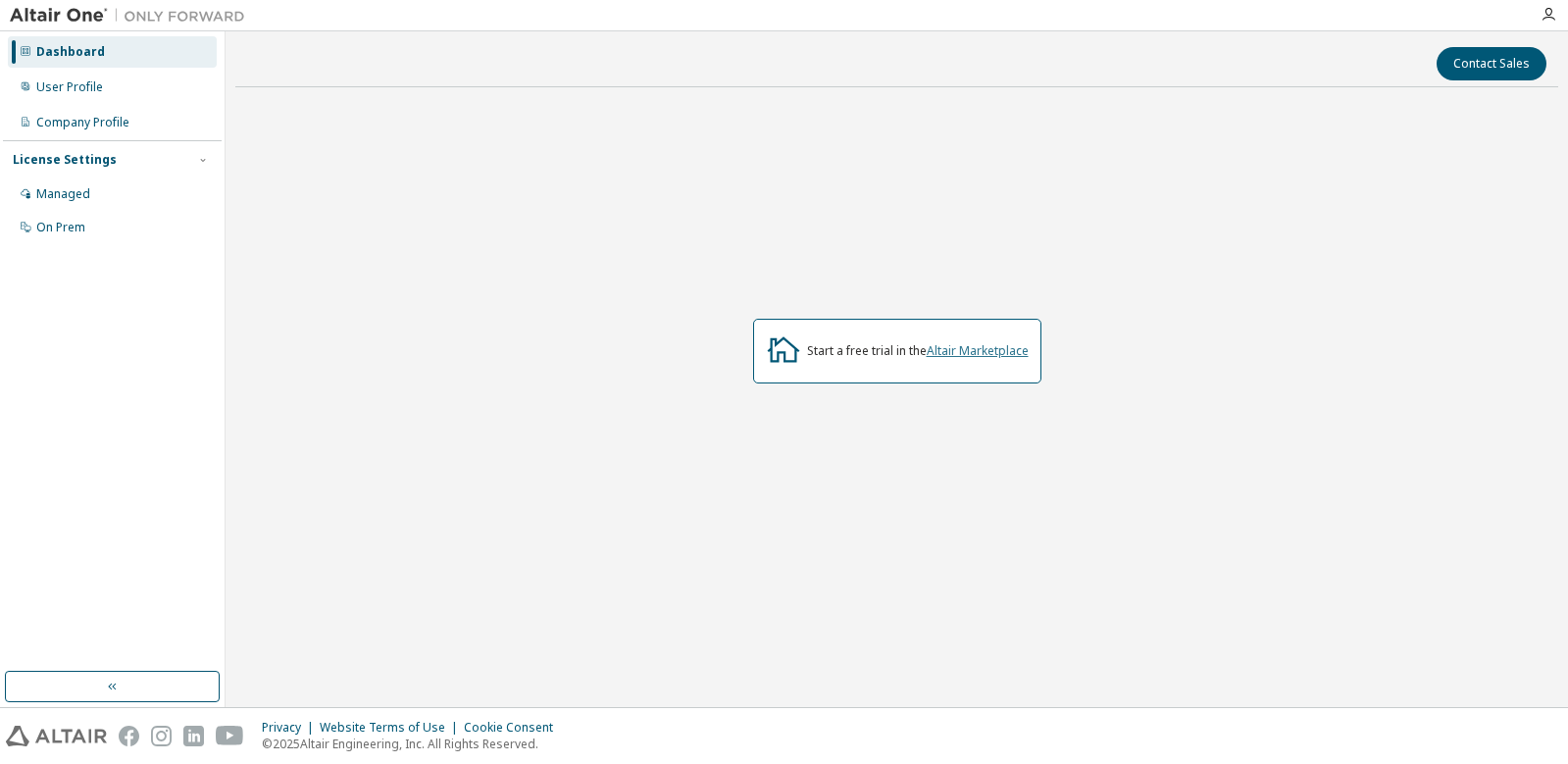
click at [986, 349] on link "Altair Marketplace" at bounding box center [977, 350] width 102 height 17
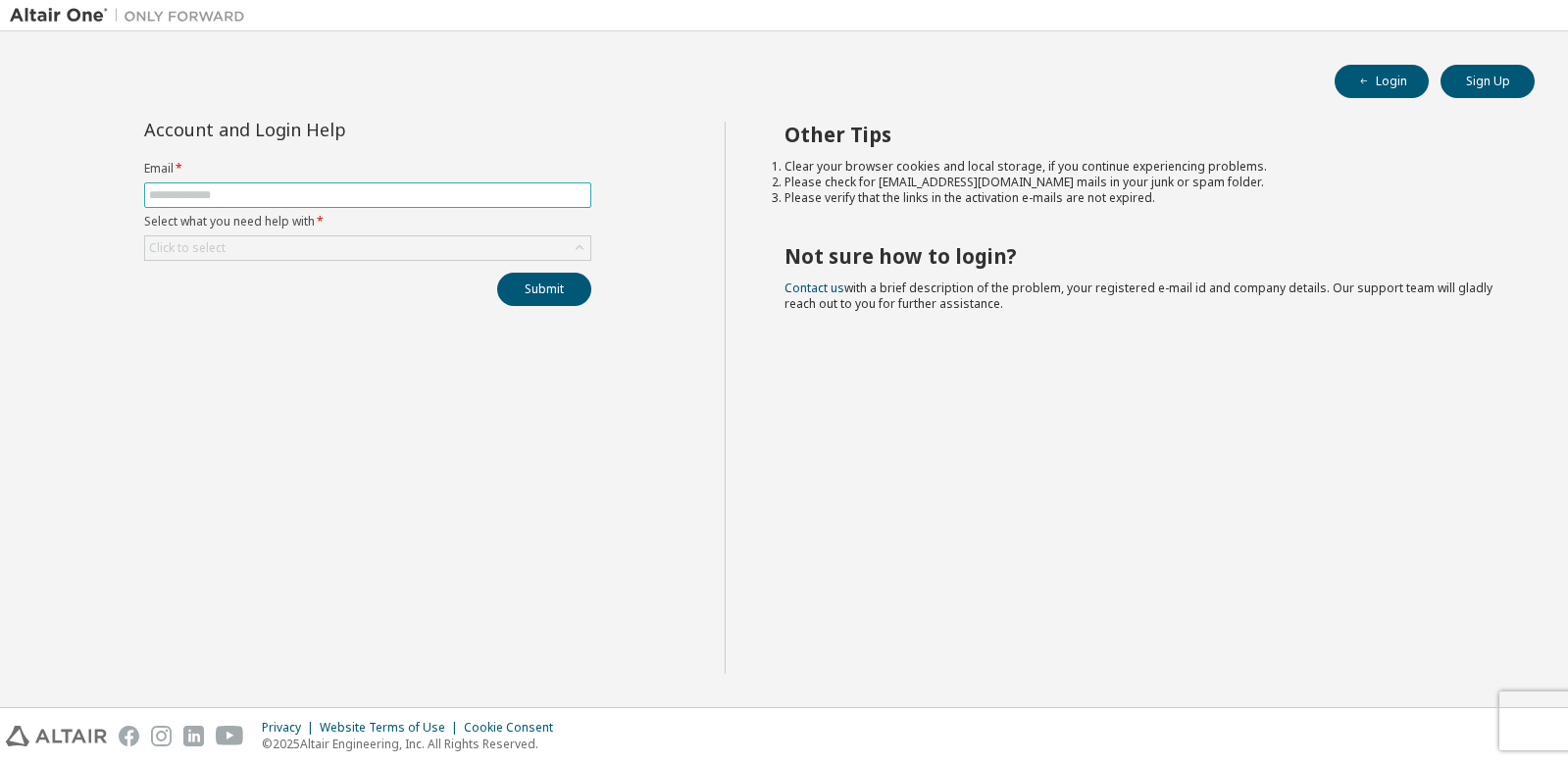
click at [468, 194] on input "text" at bounding box center [368, 195] width 437 height 16
type input "**********"
click at [415, 249] on div "Click to select" at bounding box center [368, 248] width 445 height 24
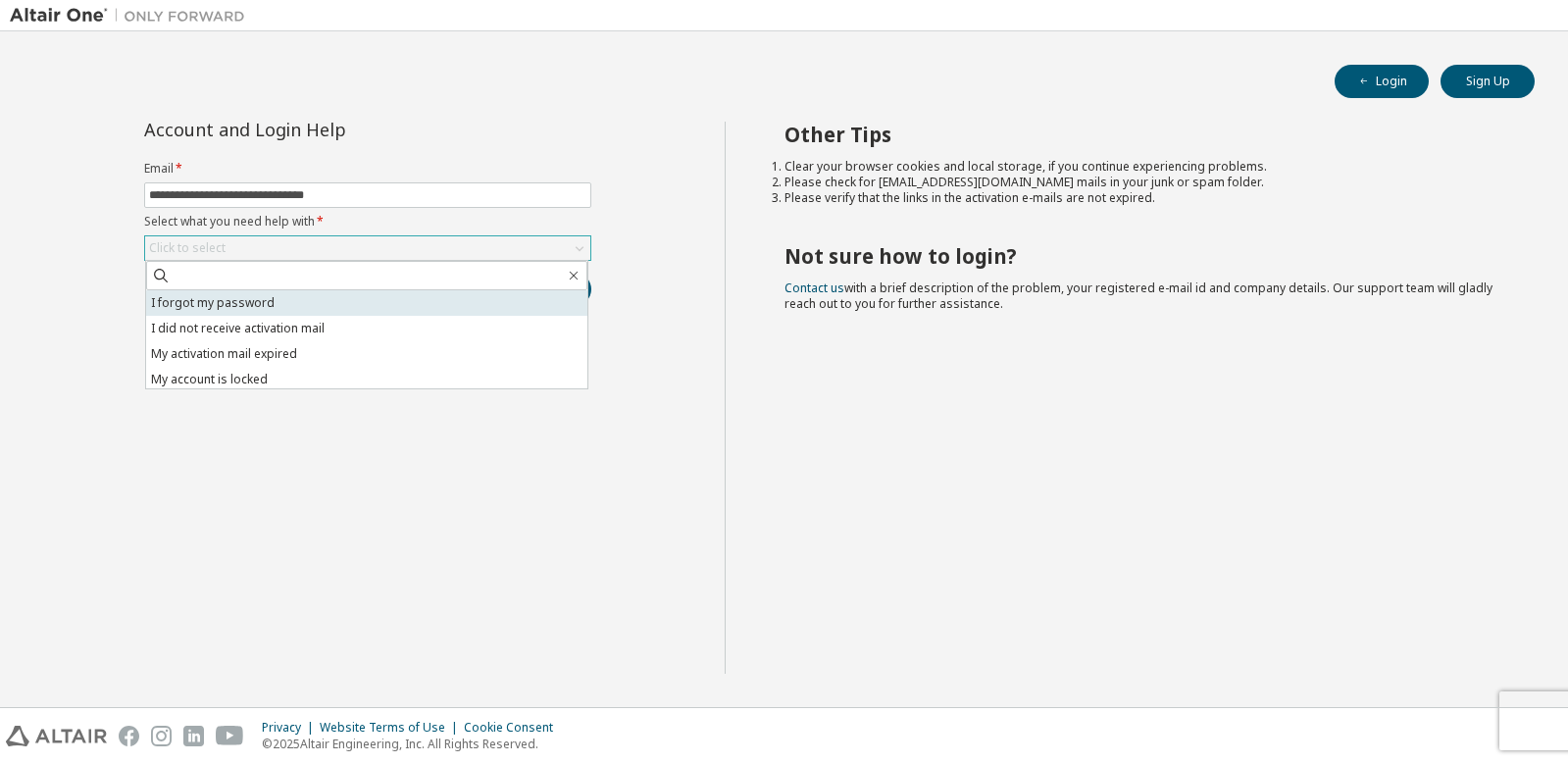
click at [377, 299] on li "I forgot my password" at bounding box center [367, 303] width 441 height 26
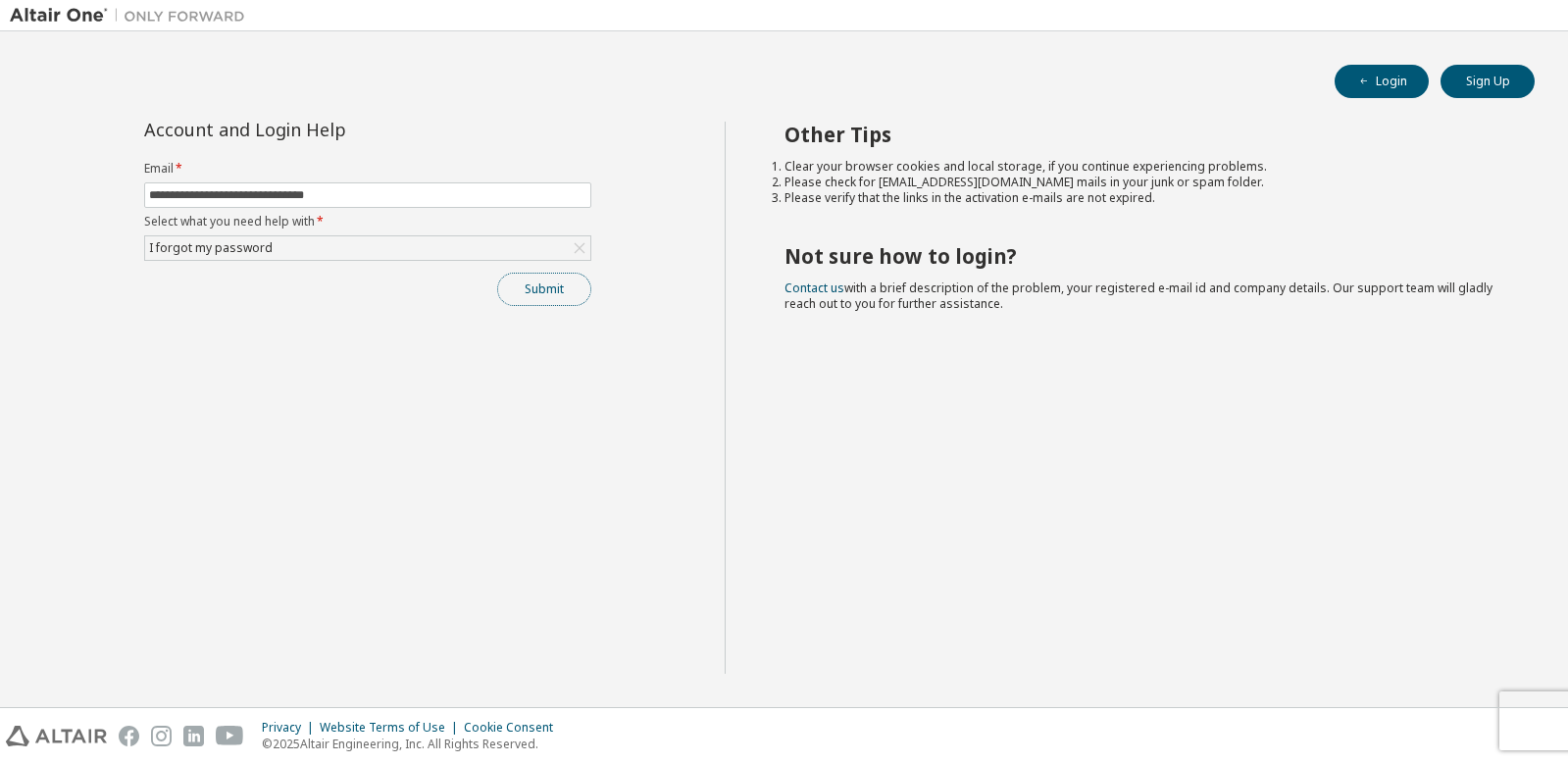
click at [566, 294] on button "Submit" at bounding box center [544, 290] width 94 height 34
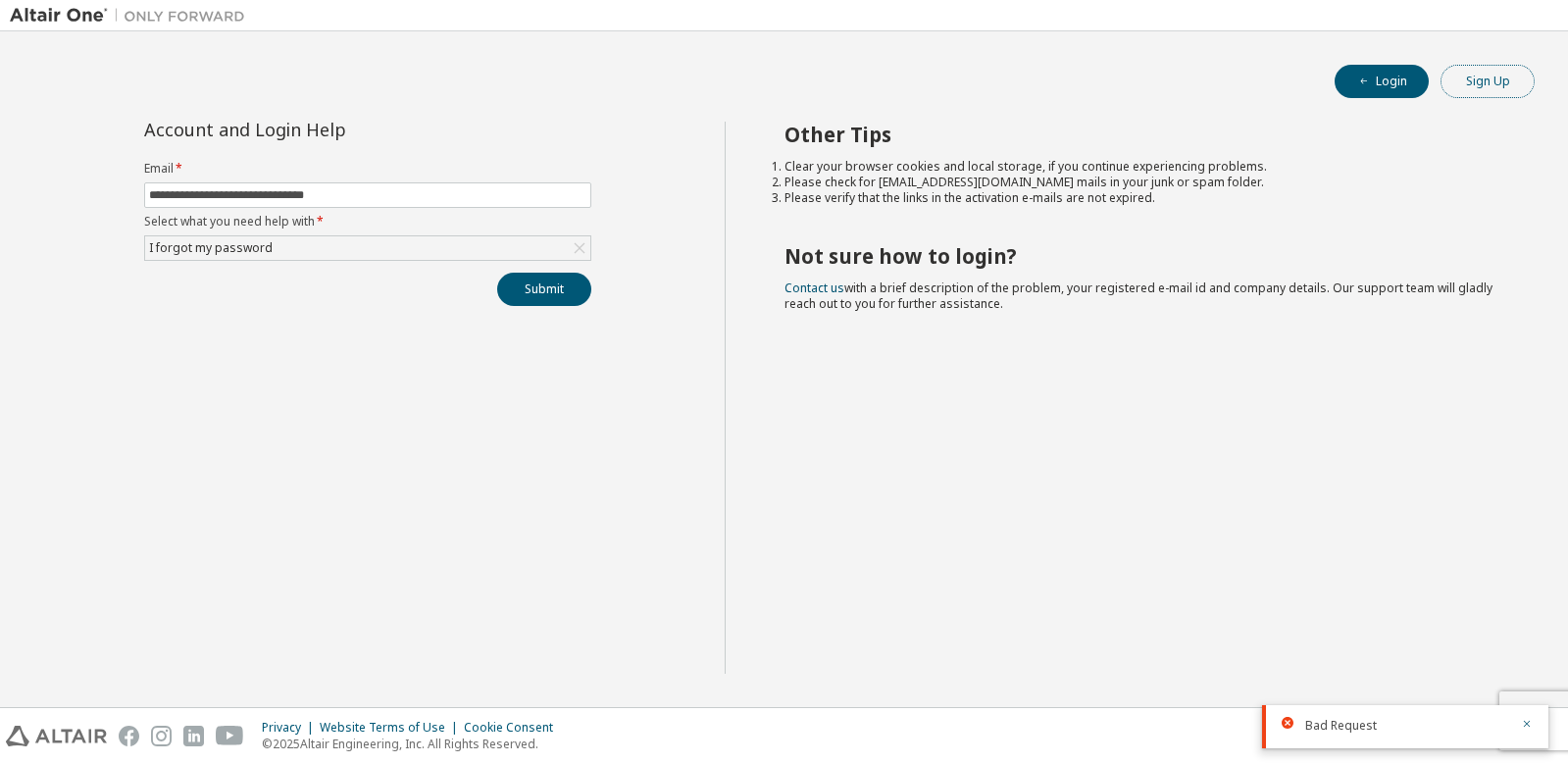
click at [1491, 80] on button "Sign Up" at bounding box center [1487, 81] width 94 height 34
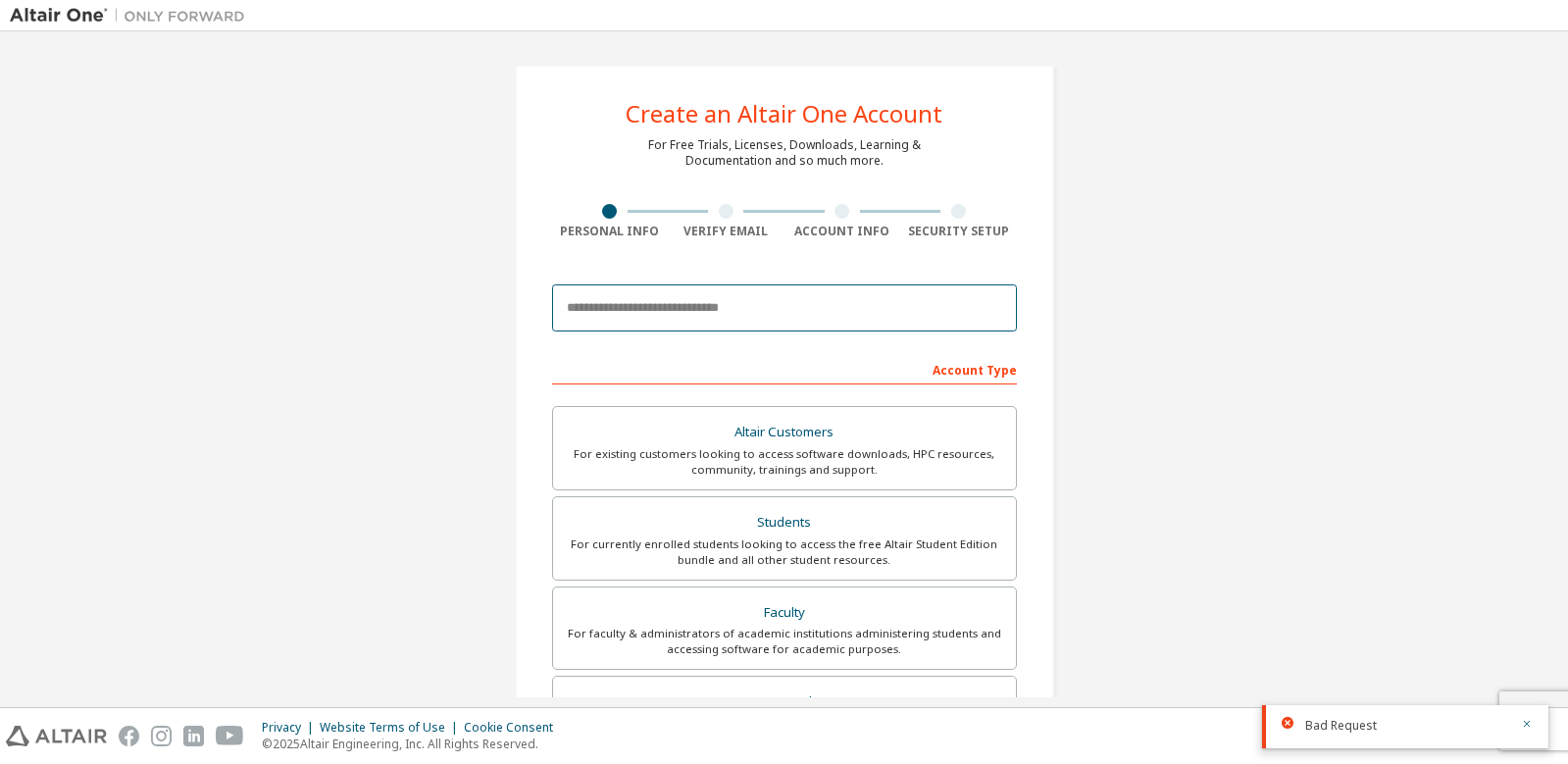
click at [822, 309] on input "email" at bounding box center [784, 308] width 465 height 47
type input "**********"
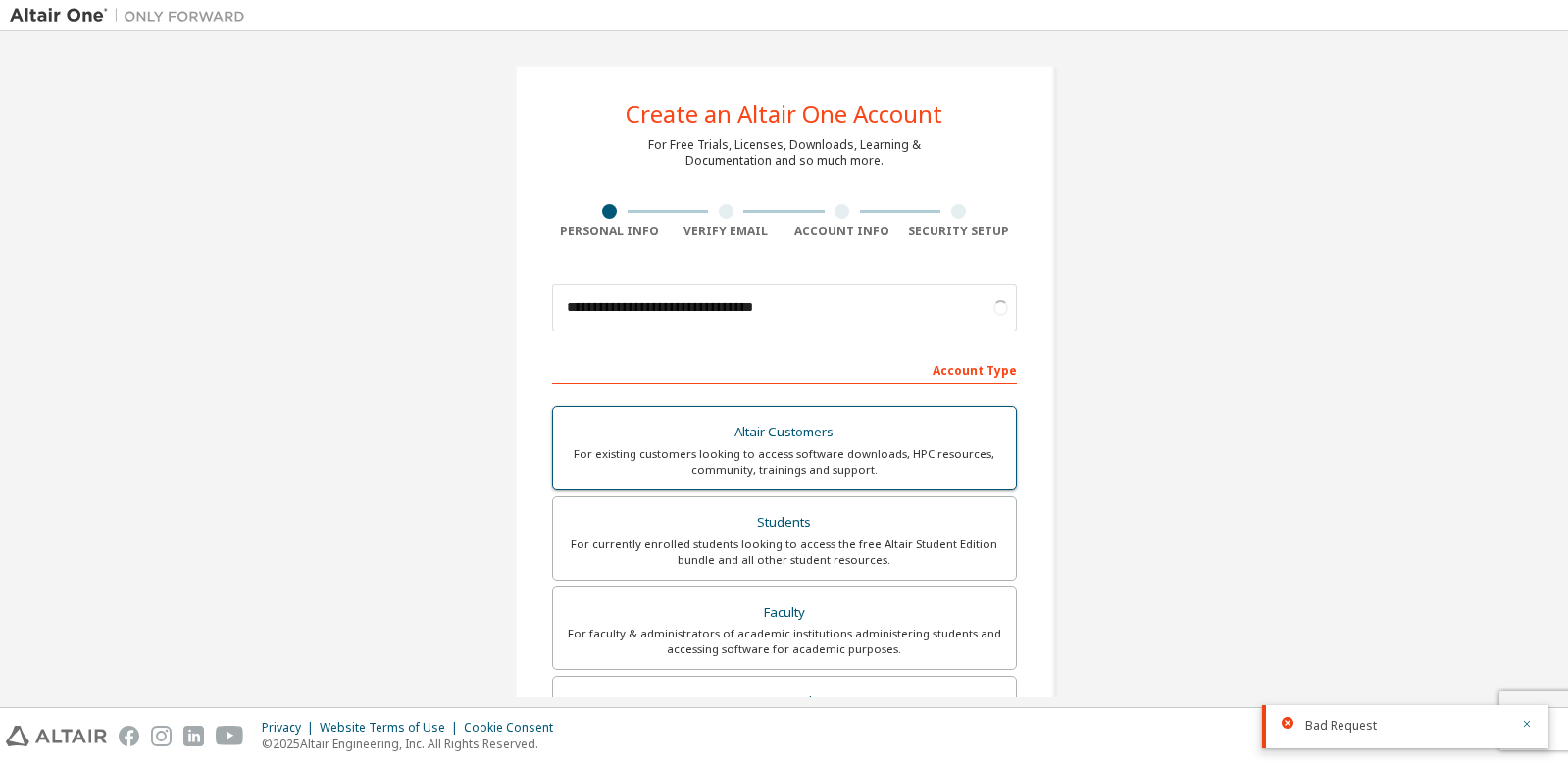
click at [807, 434] on div "Altair Customers" at bounding box center [784, 433] width 439 height 28
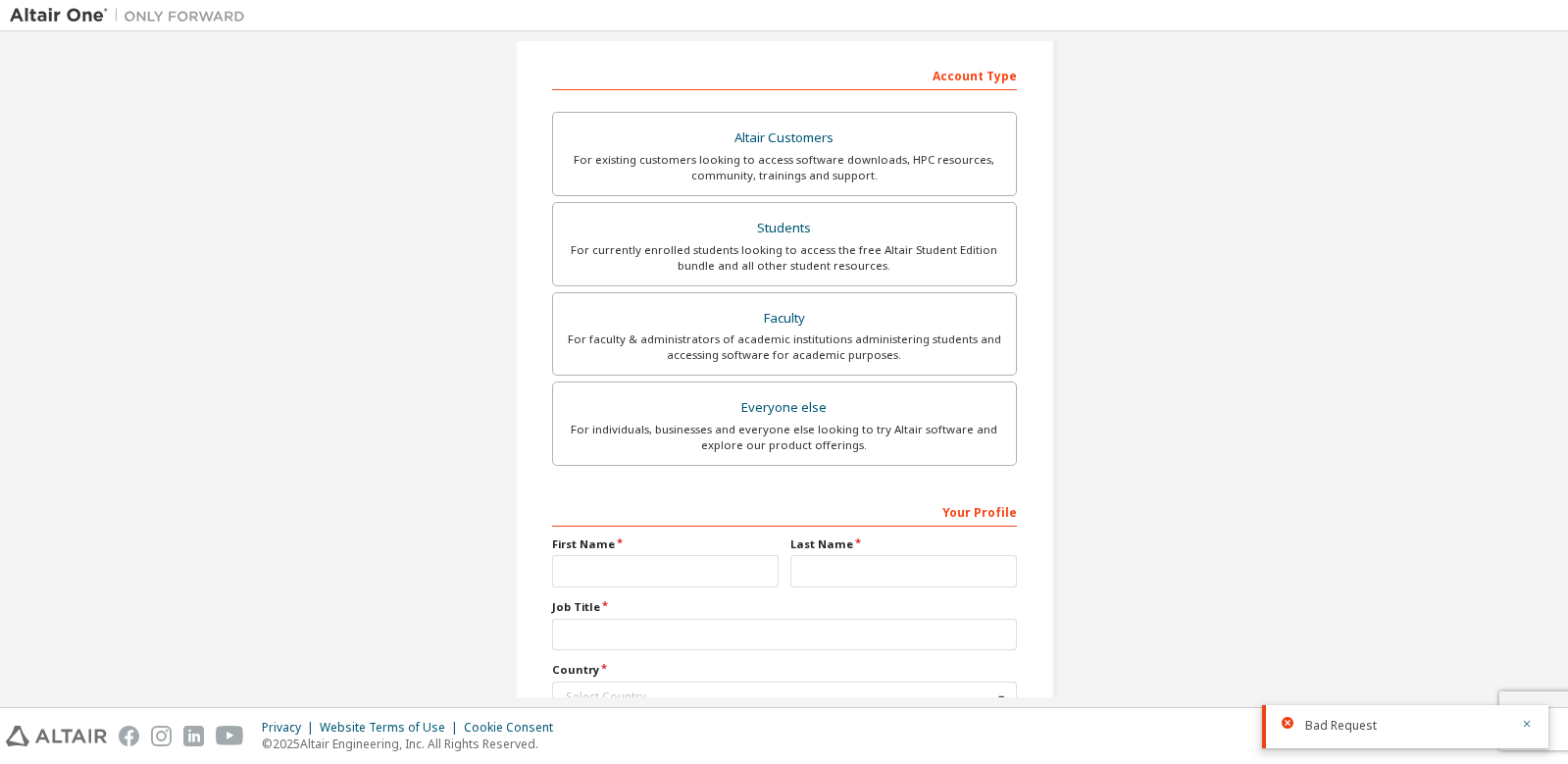
scroll to position [446, 0]
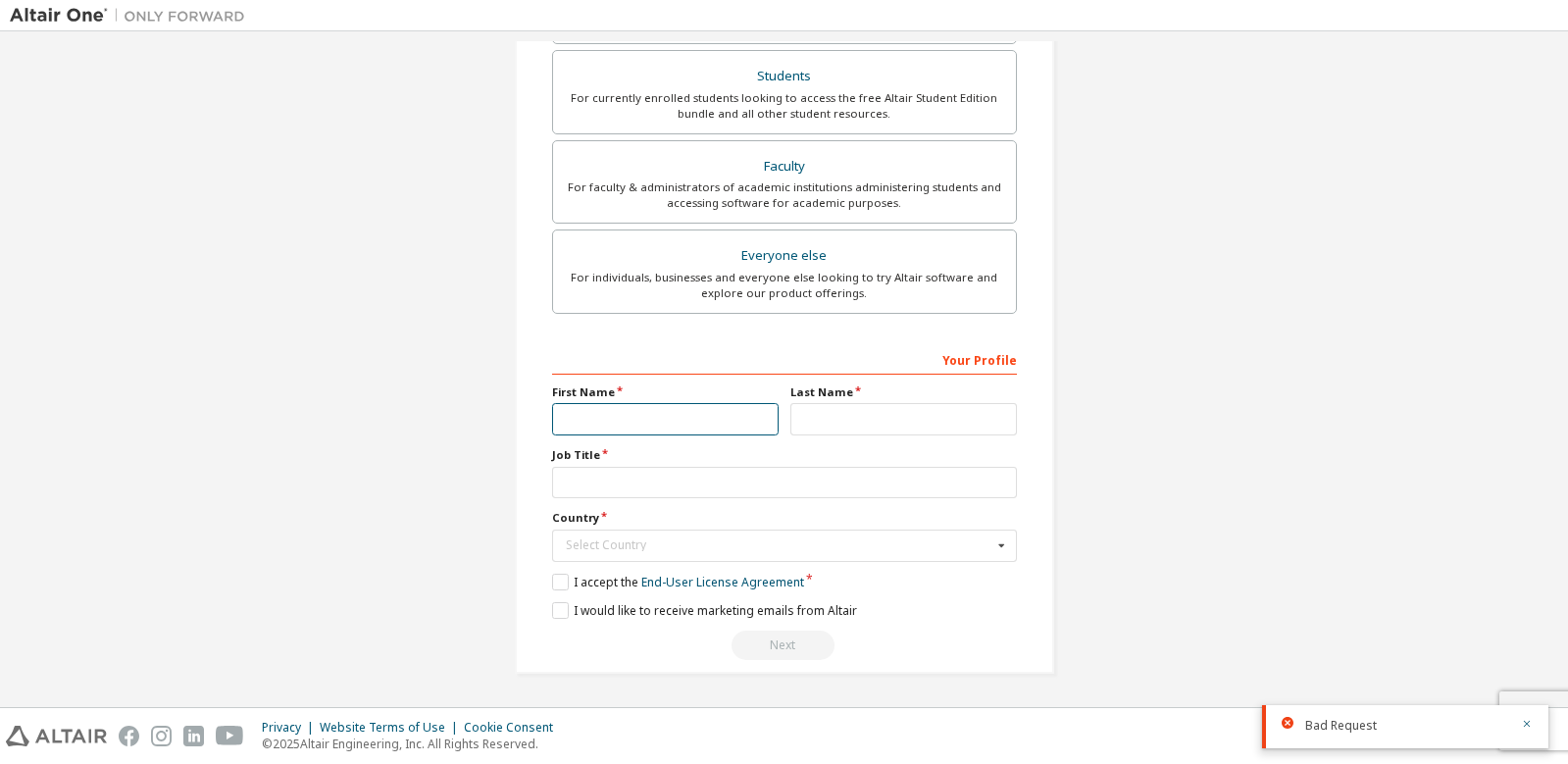
click at [684, 422] on input "text" at bounding box center [664, 419] width 226 height 33
type input "*******"
click at [874, 420] on input "text" at bounding box center [903, 419] width 226 height 33
type input "*******"
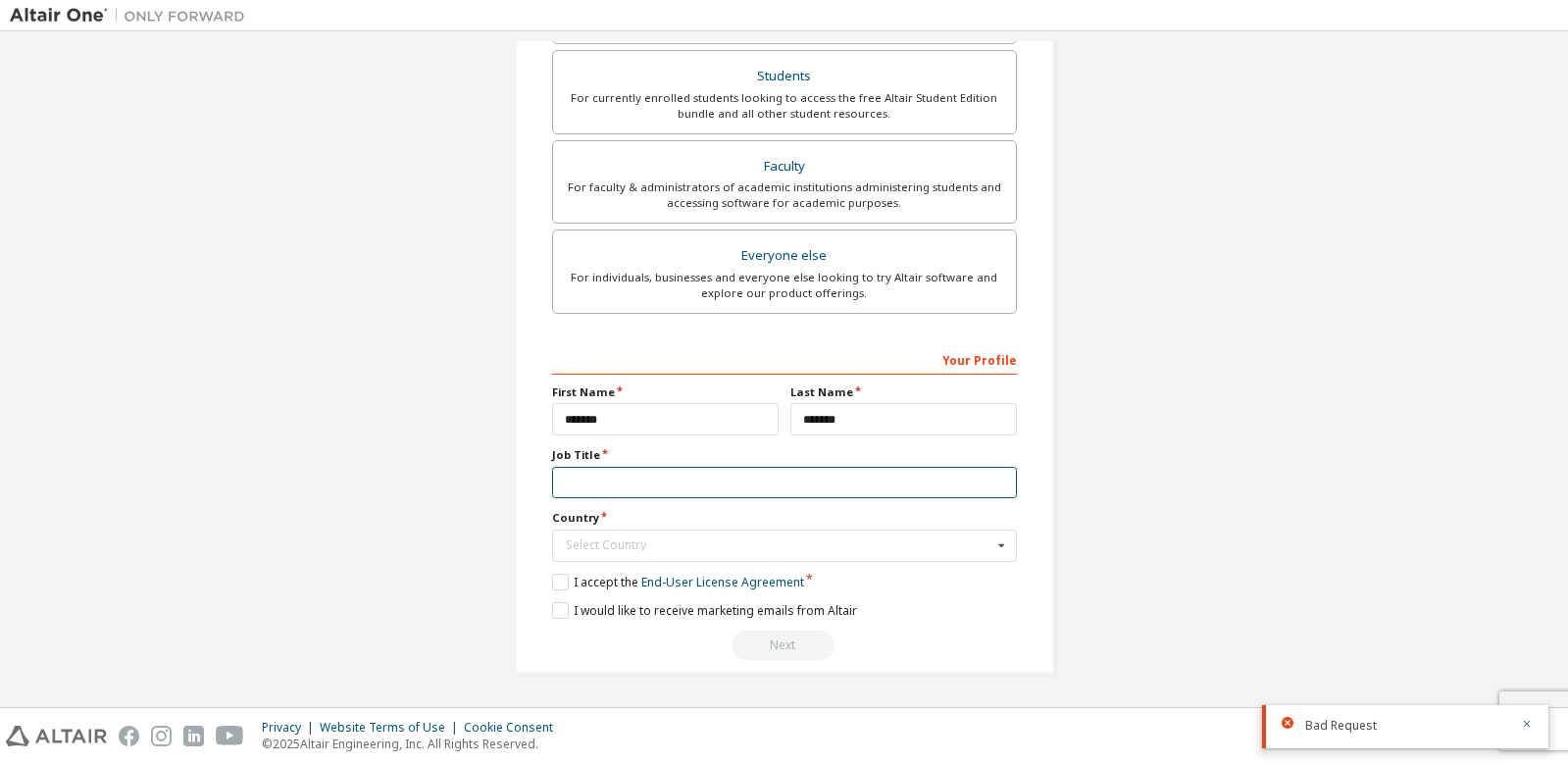
click at [828, 484] on input "text" at bounding box center [784, 482] width 465 height 33
type input "**********"
click at [711, 547] on div "Select Country" at bounding box center [778, 546] width 426 height 12
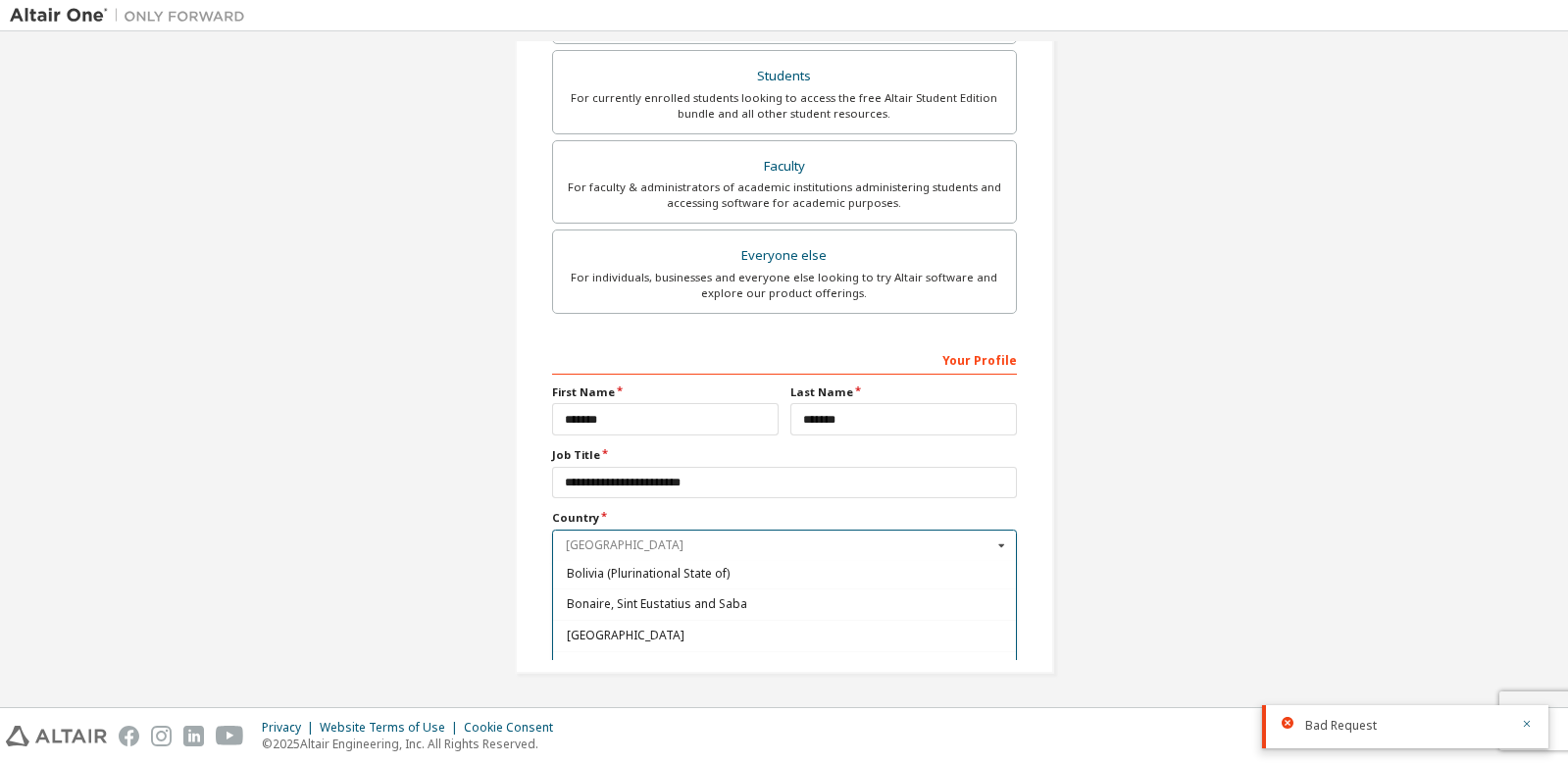
scroll to position [1176, 0]
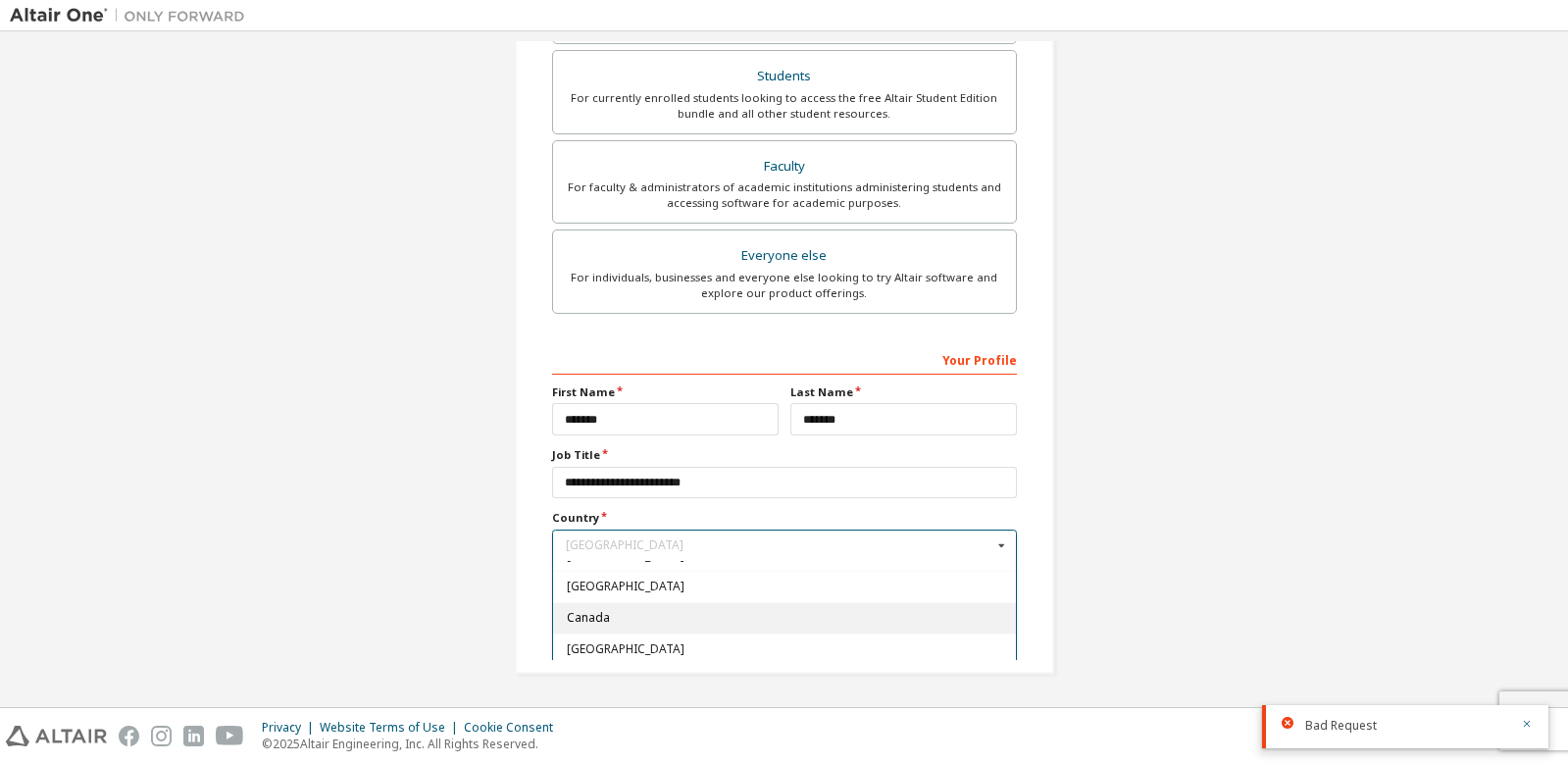
click at [623, 620] on span "Canada" at bounding box center [783, 618] width 436 height 12
type input "***"
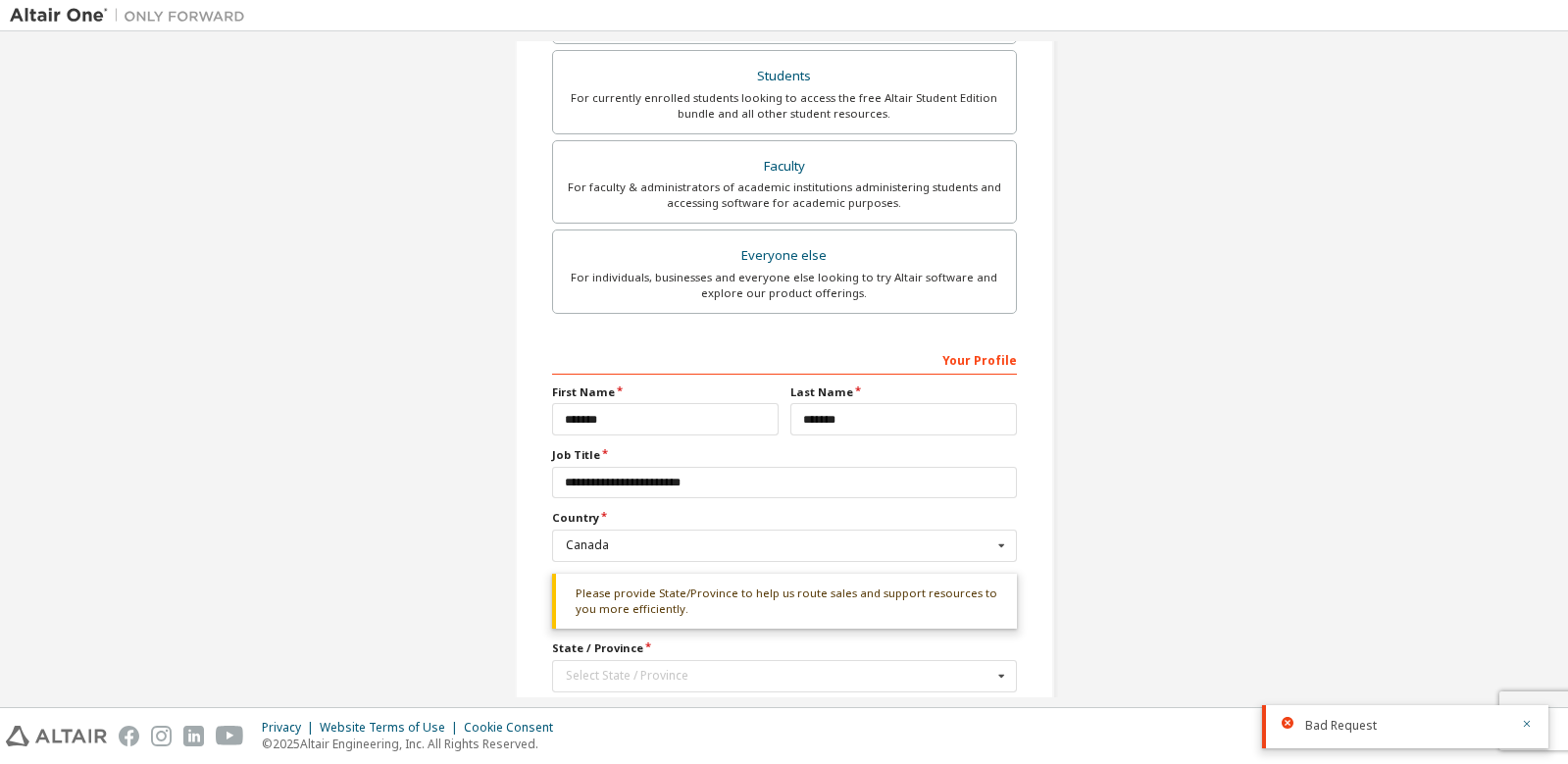
scroll to position [576, 0]
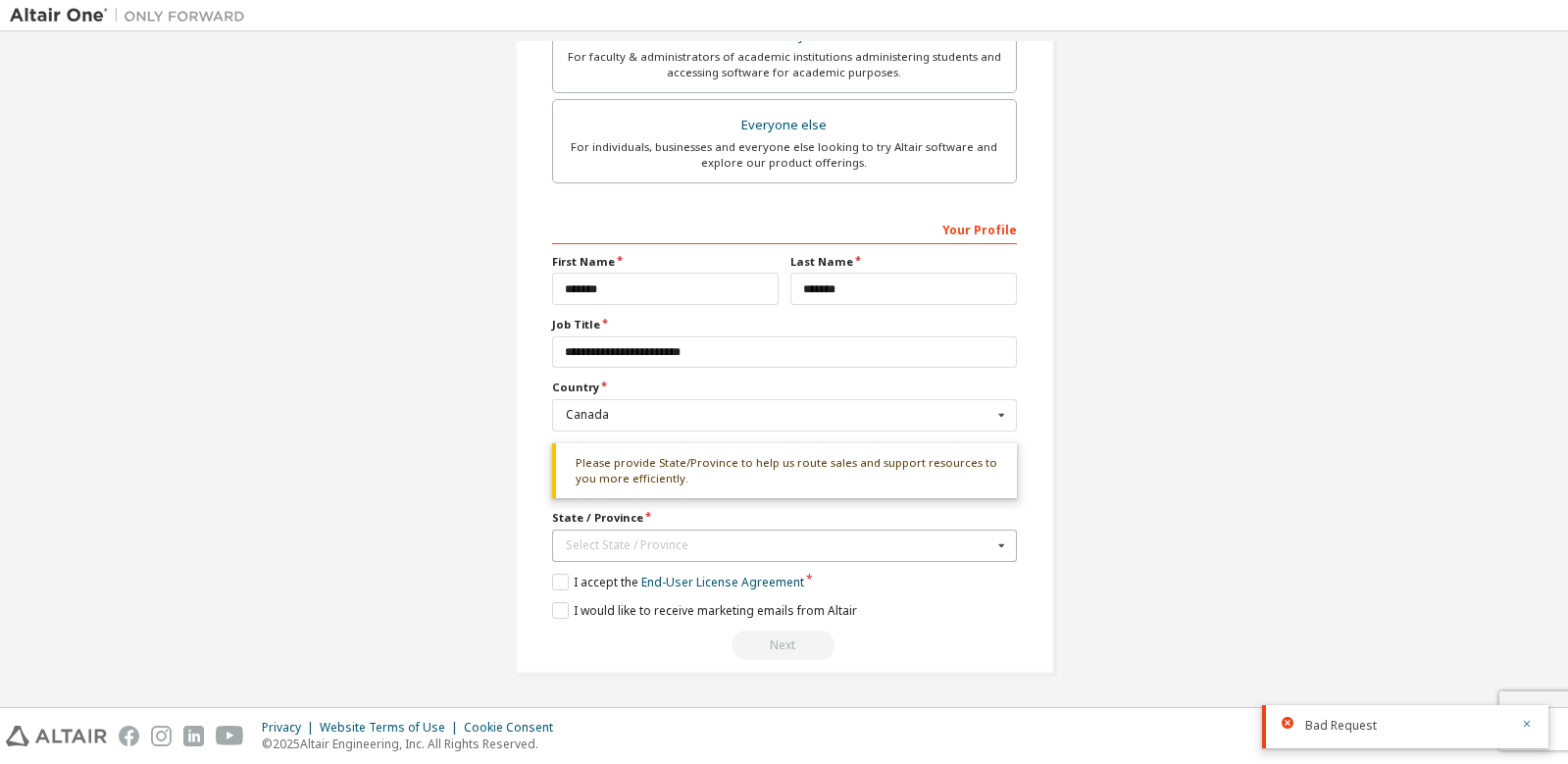
click at [879, 545] on div "Select State / Province" at bounding box center [778, 546] width 426 height 12
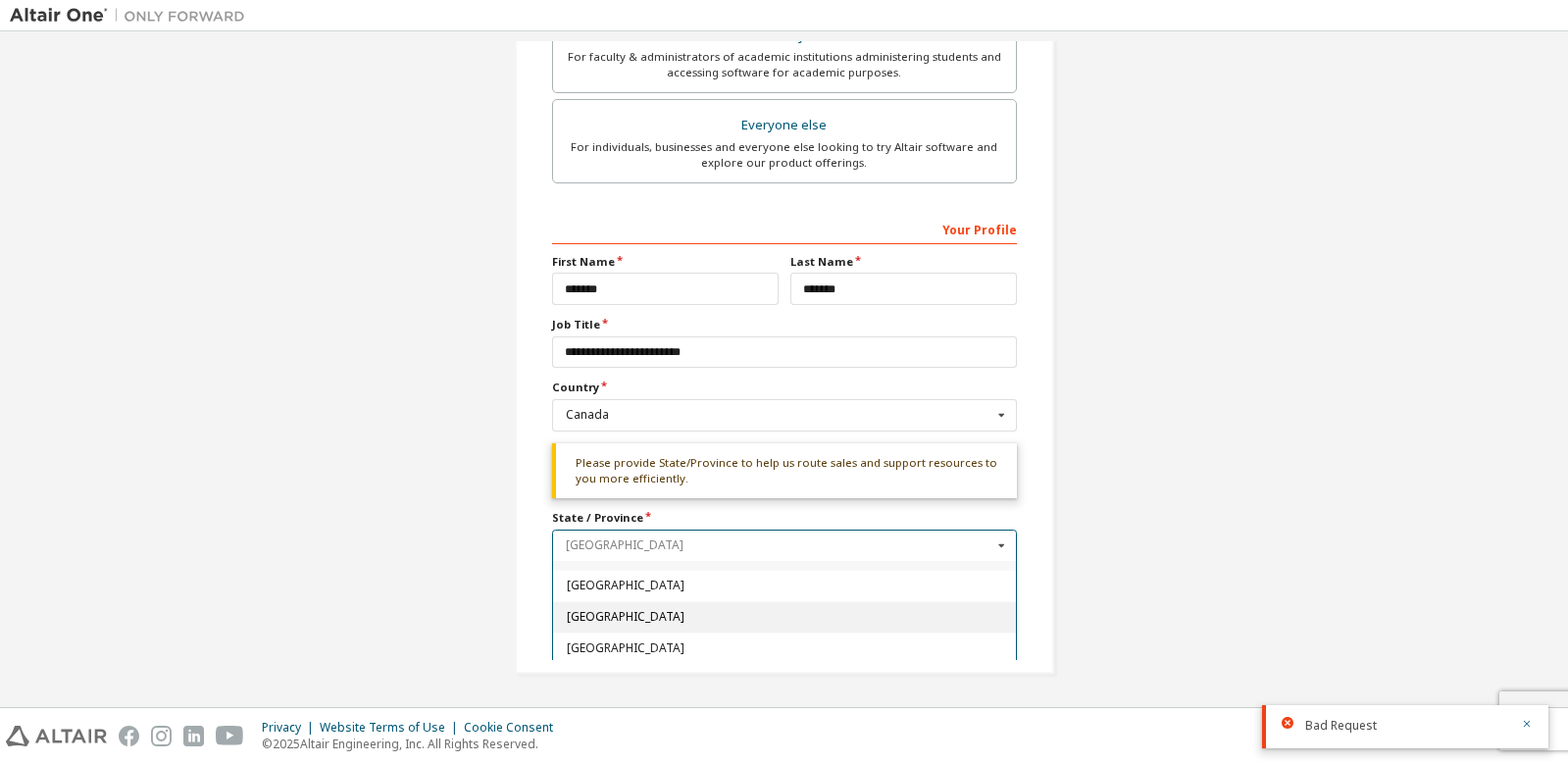
scroll to position [121, 0]
click at [643, 641] on span "[GEOGRAPHIC_DATA]" at bounding box center [783, 643] width 436 height 12
type input "**"
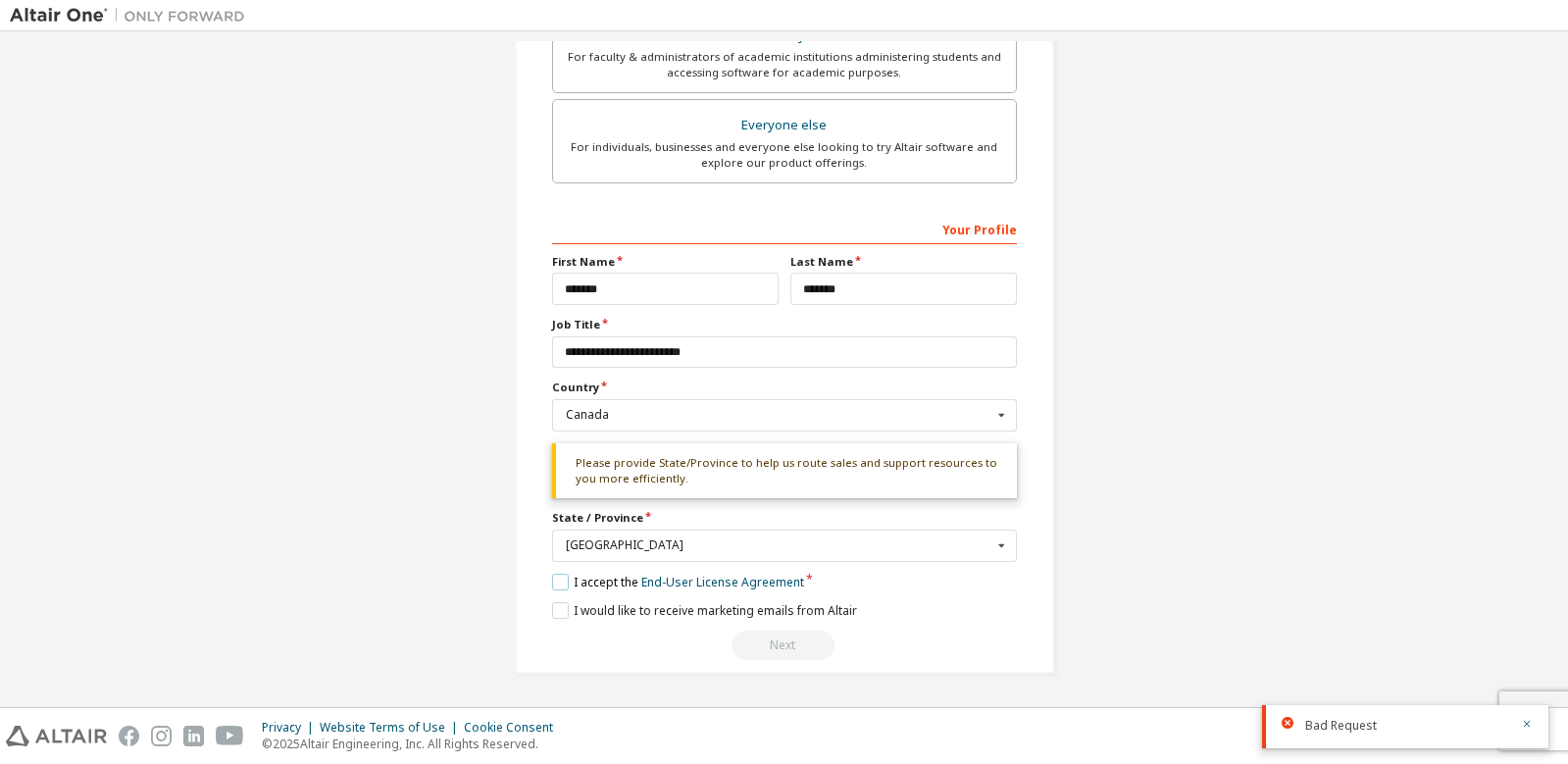
click at [553, 587] on label "I accept the End-User License Agreement" at bounding box center [677, 581] width 252 height 17
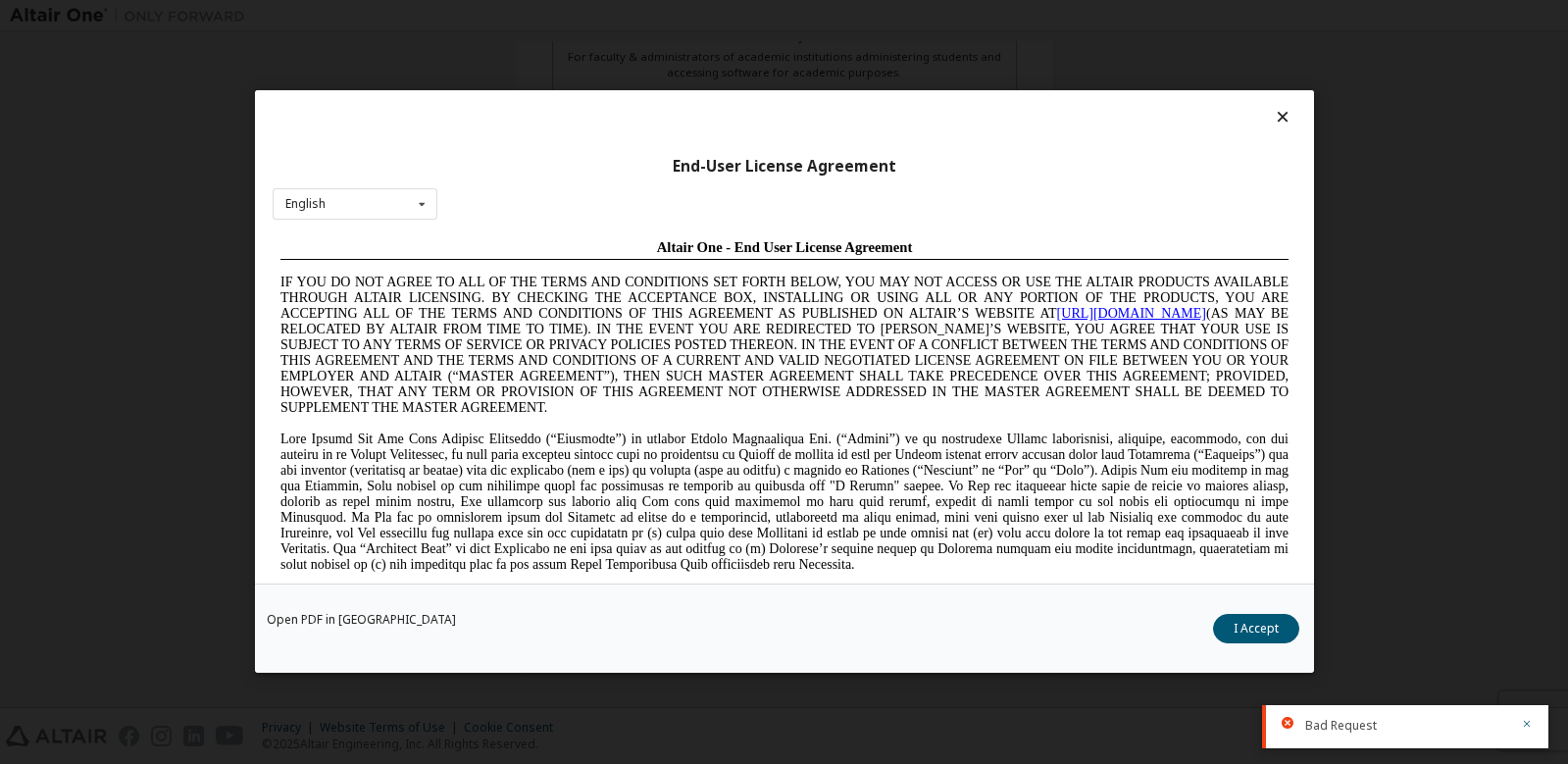
scroll to position [0, 0]
click at [1204, 627] on div "Open PDF in New Tab I Accept" at bounding box center [784, 629] width 1059 height 89
click at [1246, 626] on button "I Accept" at bounding box center [1256, 630] width 86 height 30
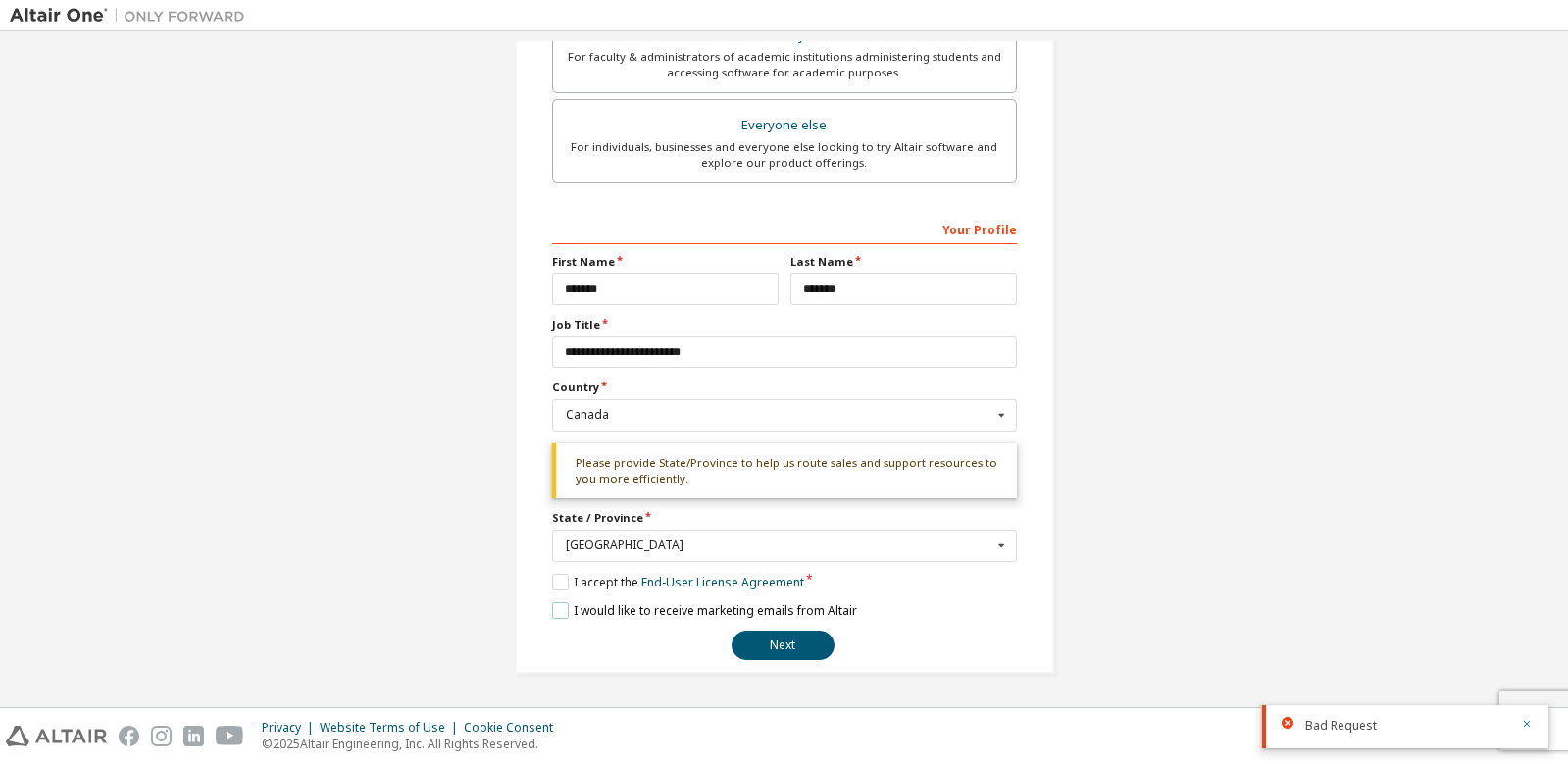
click at [553, 613] on label "I would like to receive marketing emails from Altair" at bounding box center [704, 610] width 305 height 17
click at [790, 650] on button "Next" at bounding box center [783, 645] width 103 height 30
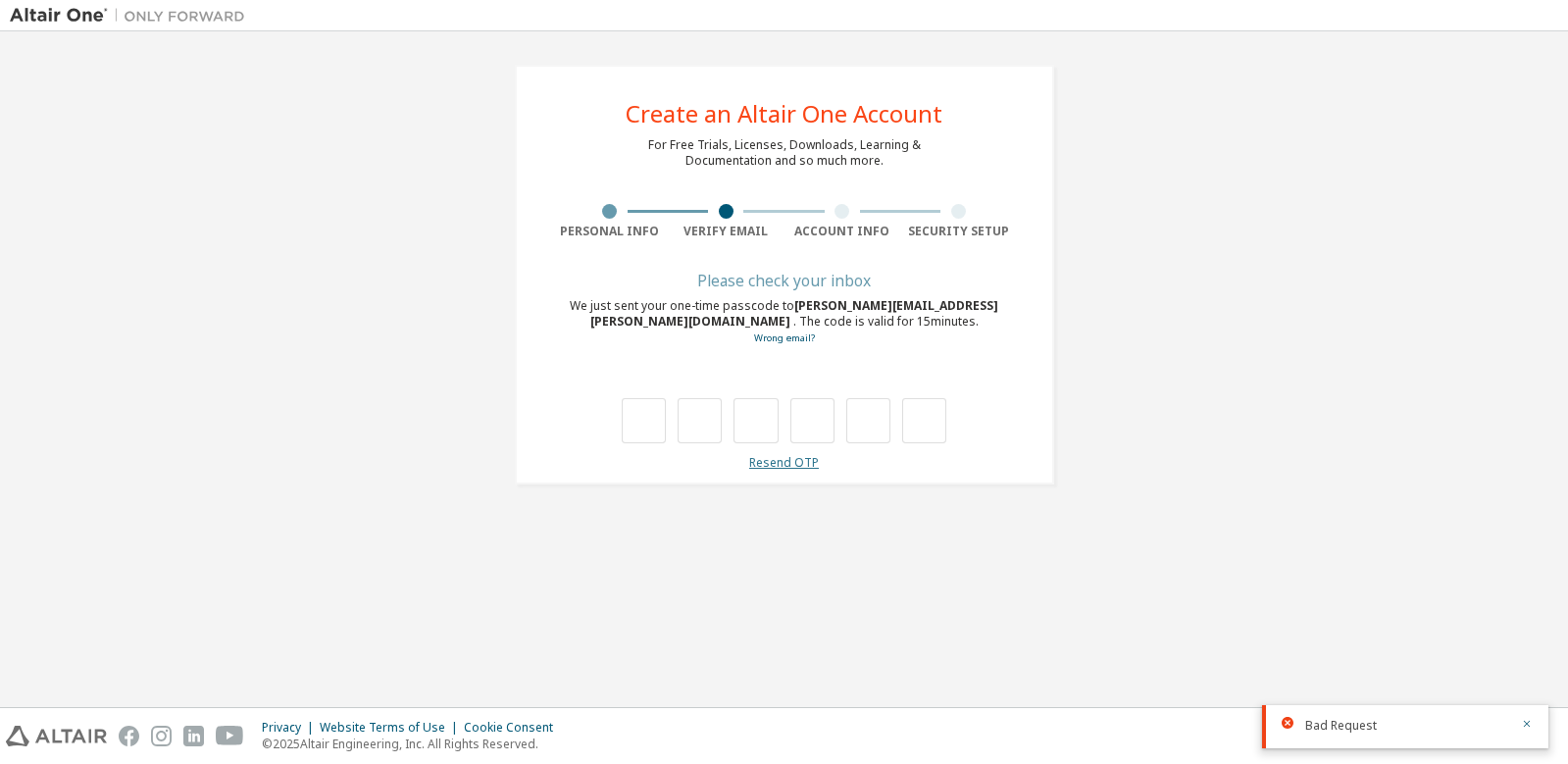
click at [771, 464] on link "Resend OTP" at bounding box center [784, 462] width 69 height 17
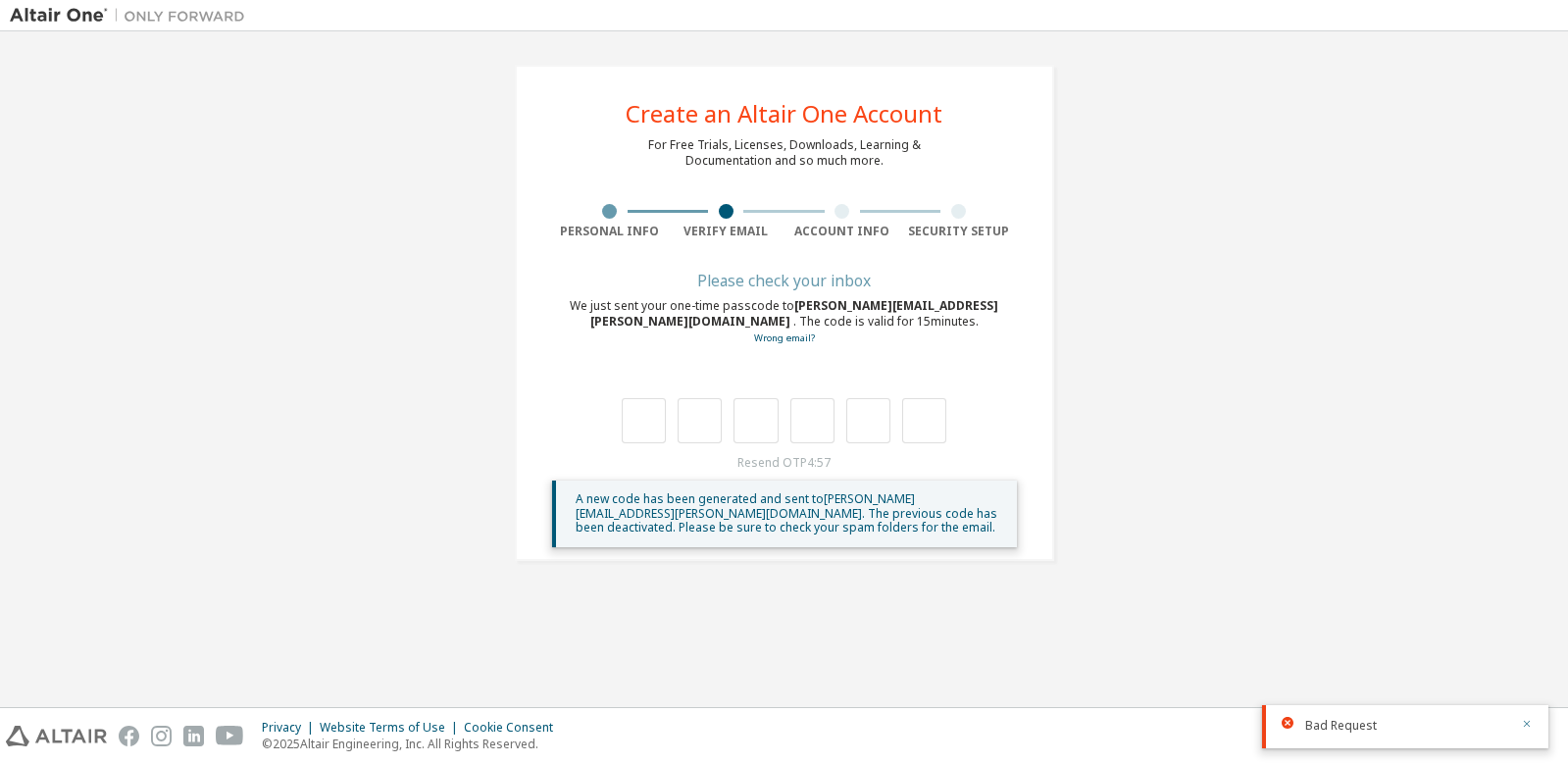
click at [1527, 722] on icon "button" at bounding box center [1526, 723] width 7 height 7
click at [638, 421] on input "text" at bounding box center [644, 421] width 44 height 45
type input "*"
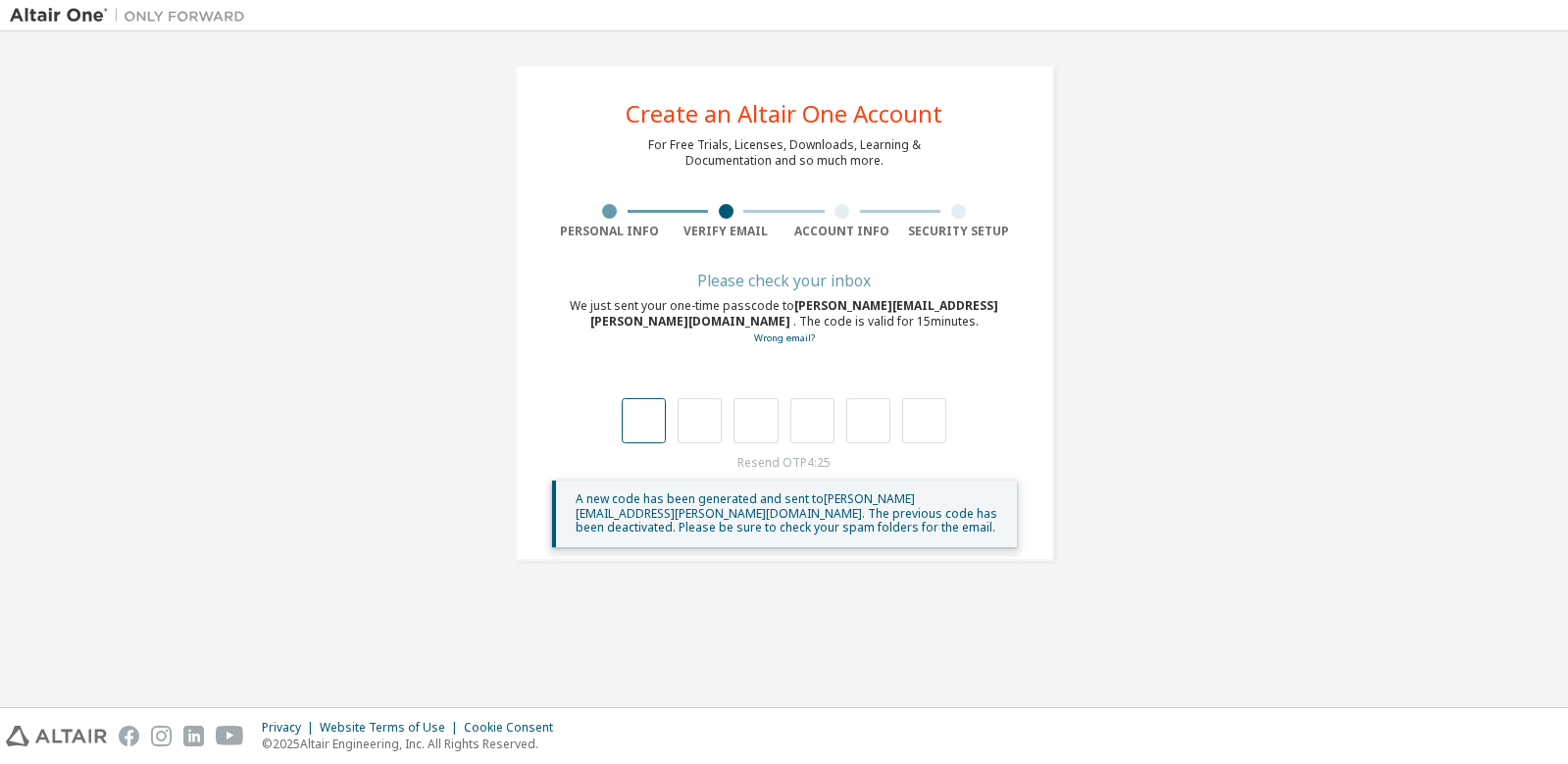
type input "*"
click at [643, 429] on input "text" at bounding box center [644, 421] width 44 height 45
type input "*"
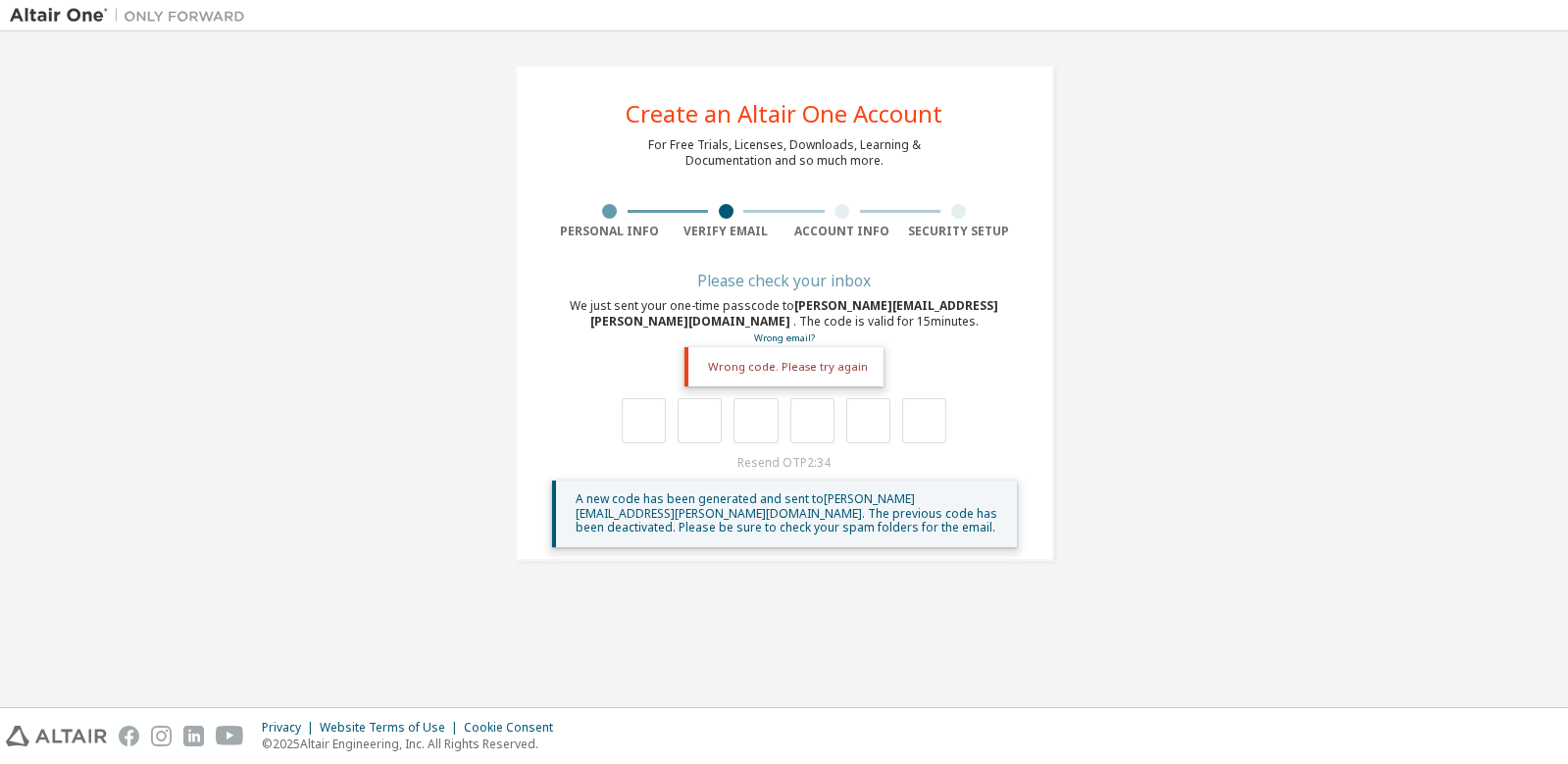
type input "*"
